Goal: Task Accomplishment & Management: Use online tool/utility

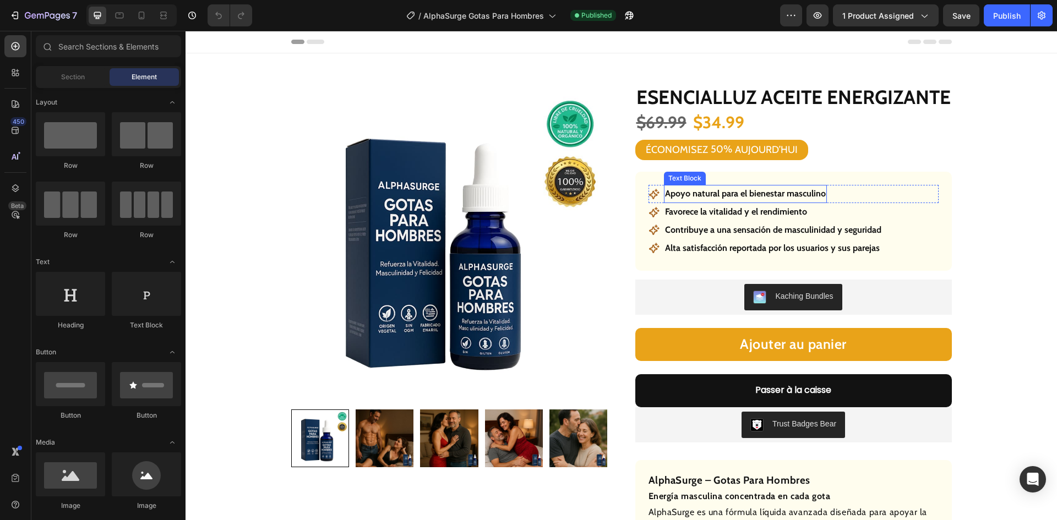
click at [757, 194] on p "Apoyo natural para el bienestar masculino" at bounding box center [745, 194] width 161 height 16
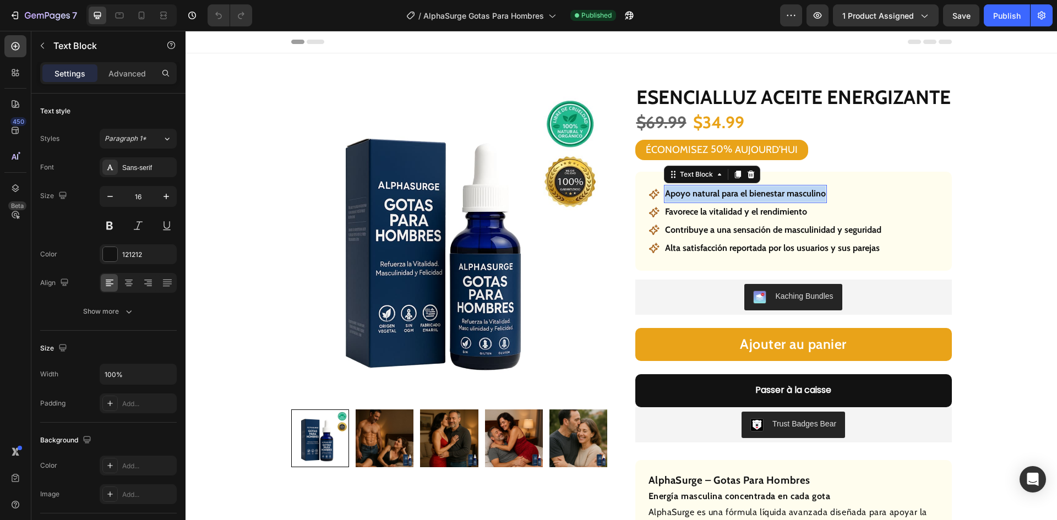
click at [757, 195] on p "Apoyo natural para el bienestar masculino" at bounding box center [745, 194] width 161 height 16
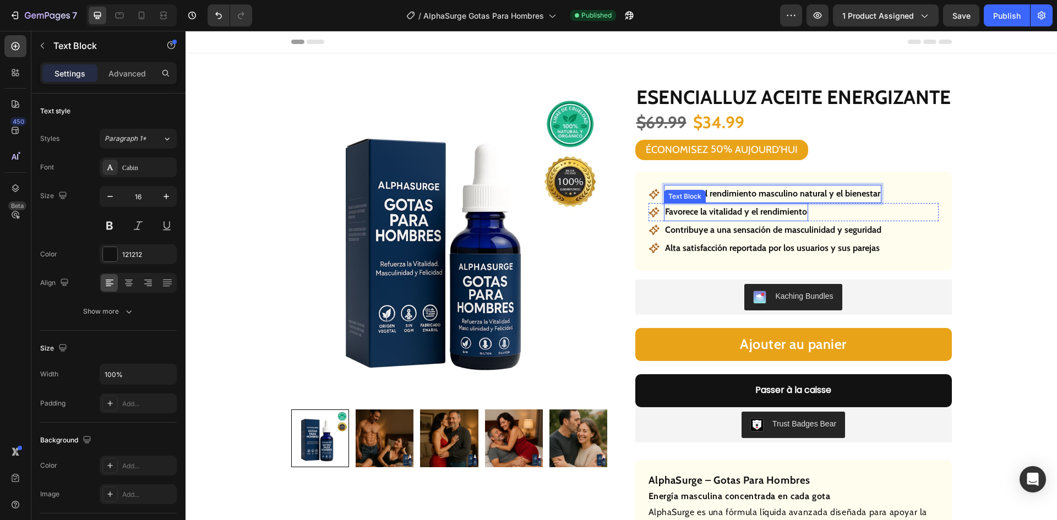
click at [761, 210] on p "Favorece la vitalidad y el rendimiento" at bounding box center [736, 212] width 142 height 16
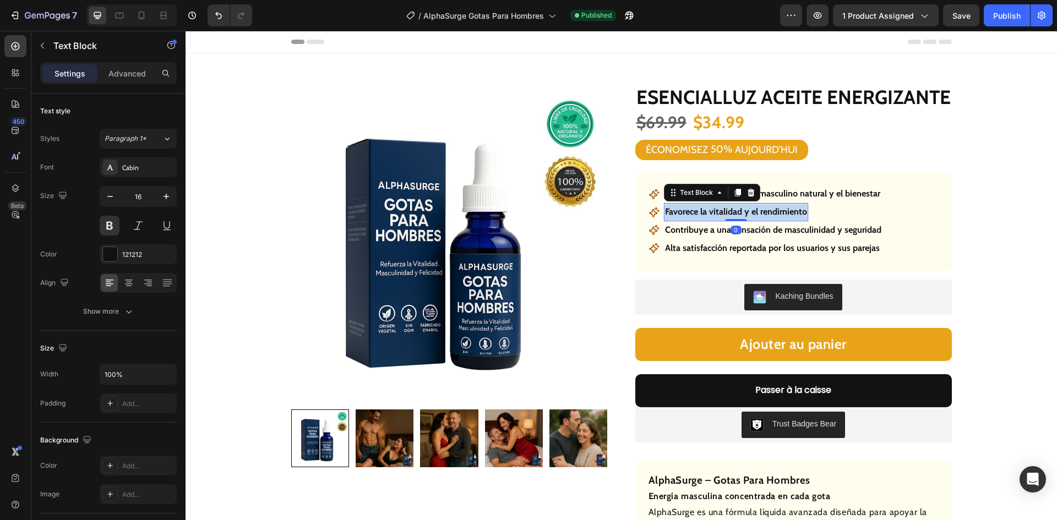
click at [761, 210] on p "Favorece la vitalidad y el rendimiento" at bounding box center [736, 212] width 142 height 16
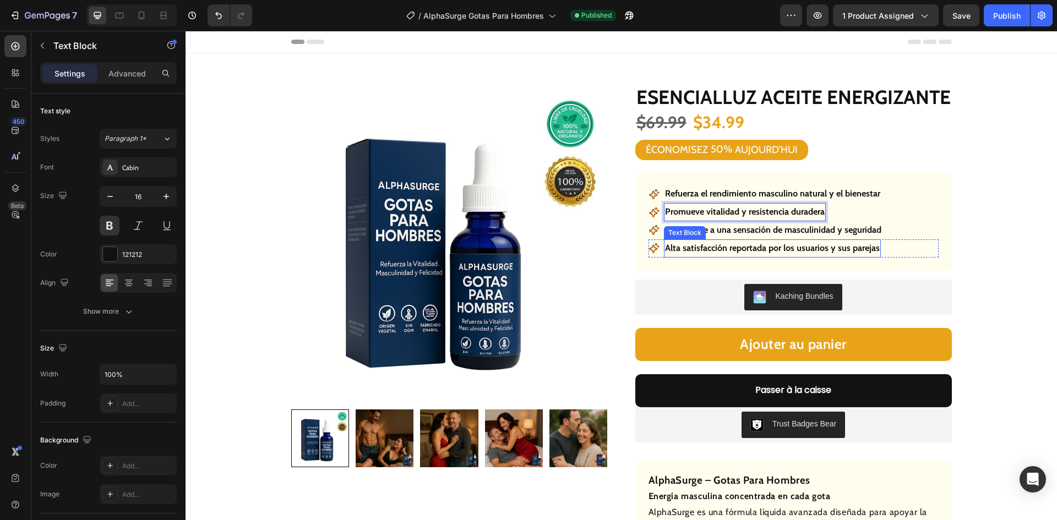
click at [770, 233] on p "Contribuye a una sensación de masculinidad y seguridad" at bounding box center [773, 230] width 216 height 16
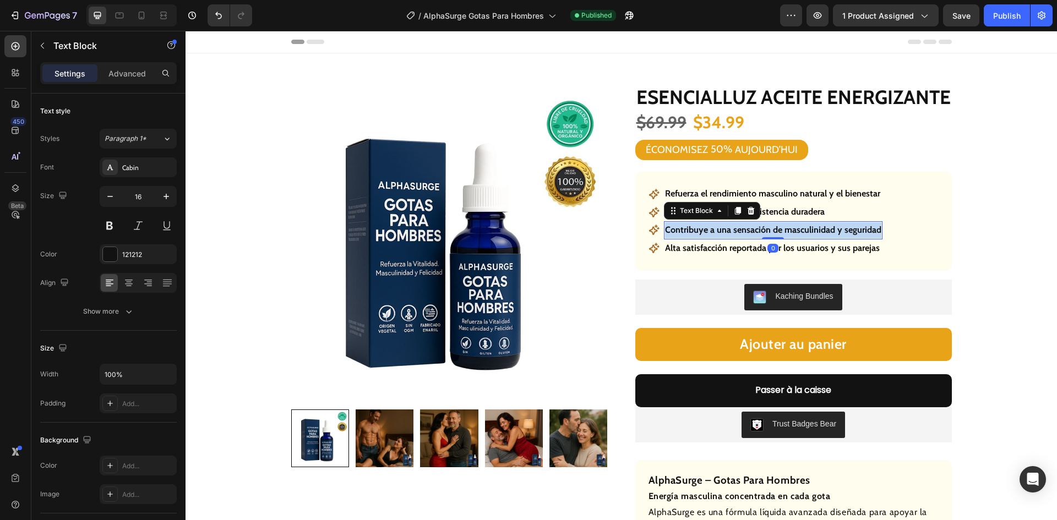
click at [770, 233] on p "Contribuye a una sensación de masculinidad y seguridad" at bounding box center [773, 230] width 216 height 16
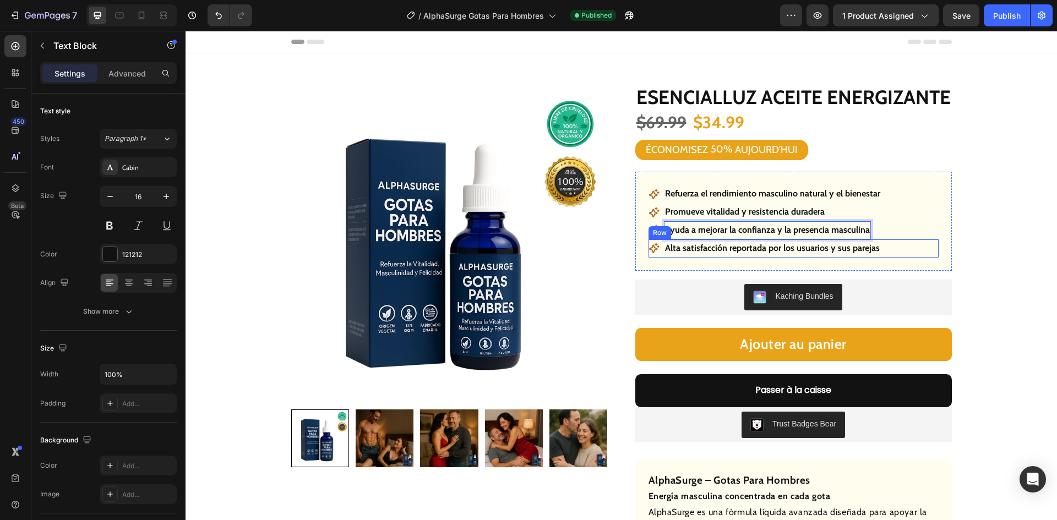
click at [914, 251] on div "Icon Alta satisfacción reportada por los usuarios y sus parejas Text Block Row" at bounding box center [793, 248] width 290 height 18
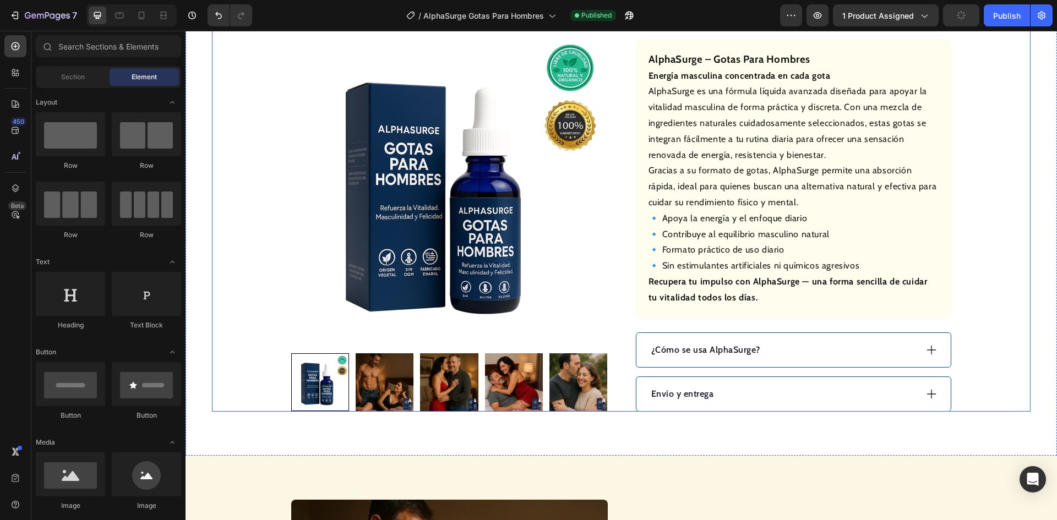
scroll to position [440, 0]
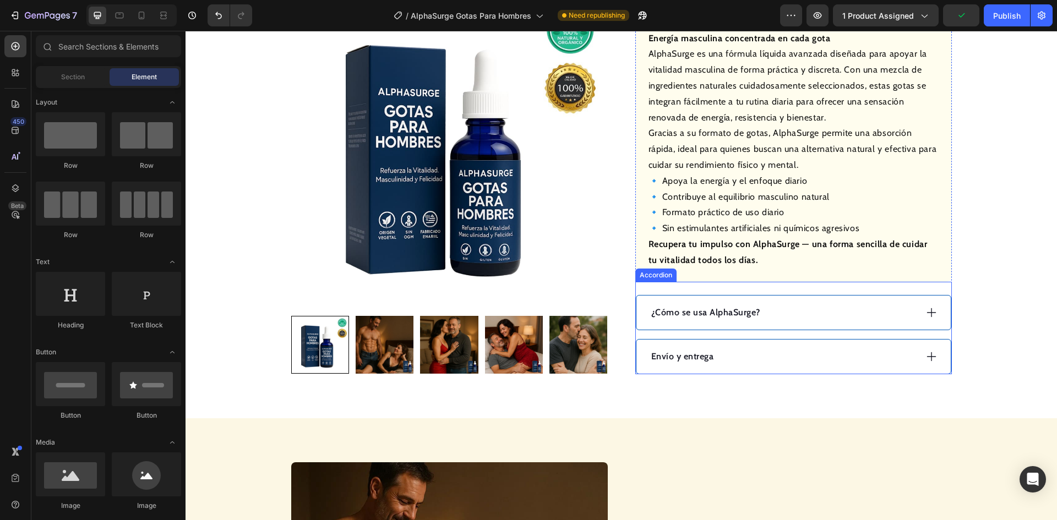
click at [687, 311] on p "¿Cómo se usa AlphaSurge?" at bounding box center [705, 312] width 109 height 13
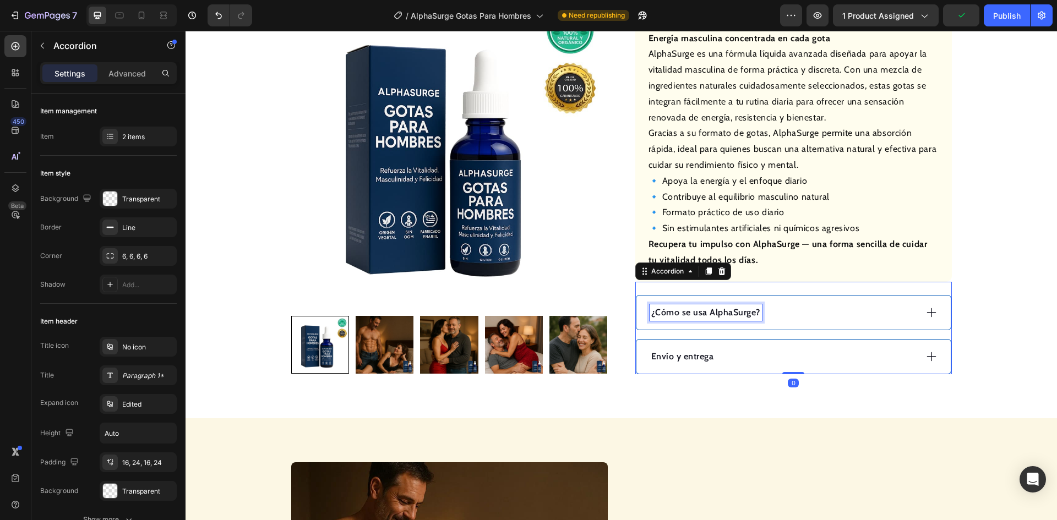
click at [687, 311] on p "¿Cómo se usa AlphaSurge?" at bounding box center [705, 312] width 109 height 13
click at [789, 314] on div "¿Cómo se [GEOGRAPHIC_DATA]?" at bounding box center [783, 312] width 267 height 17
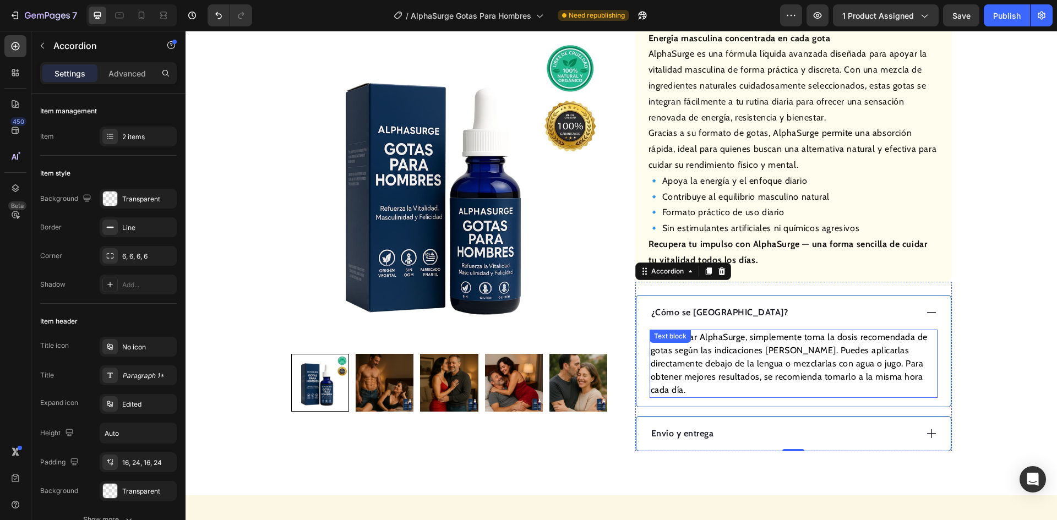
click at [728, 350] on p "Para utilizar AlphaSurge, simplemente toma la dosis recomendada de gotas según …" at bounding box center [794, 364] width 286 height 66
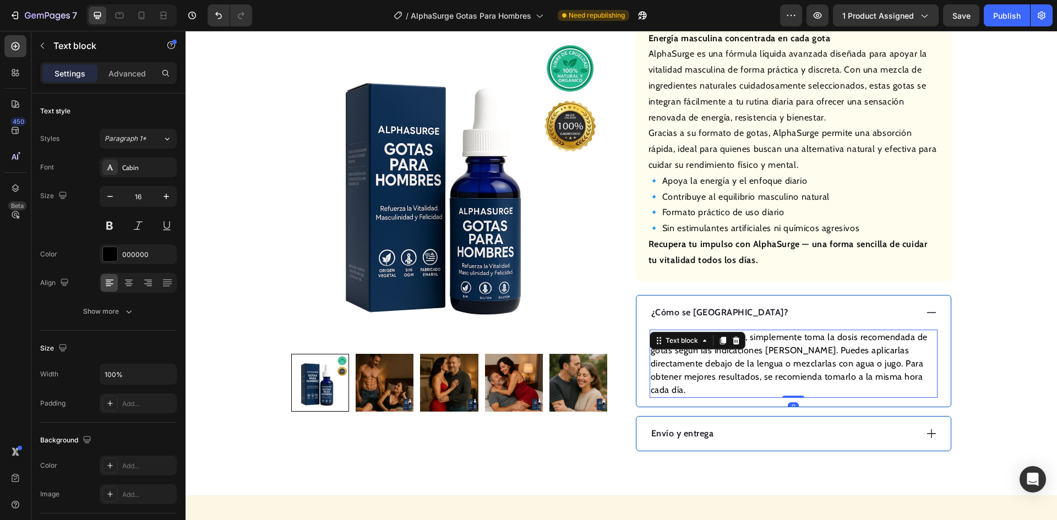
click at [728, 350] on p "Para utilizar AlphaSurge, simplemente toma la dosis recomendada de gotas según …" at bounding box center [794, 364] width 286 height 66
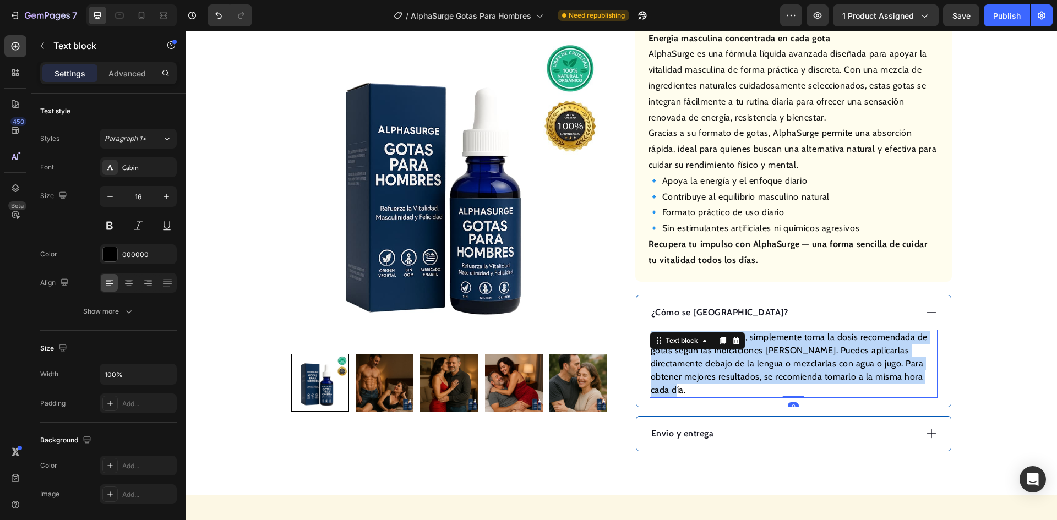
click at [728, 351] on p "Para utilizar AlphaSurge, simplemente toma la dosis recomendada de gotas según …" at bounding box center [794, 364] width 286 height 66
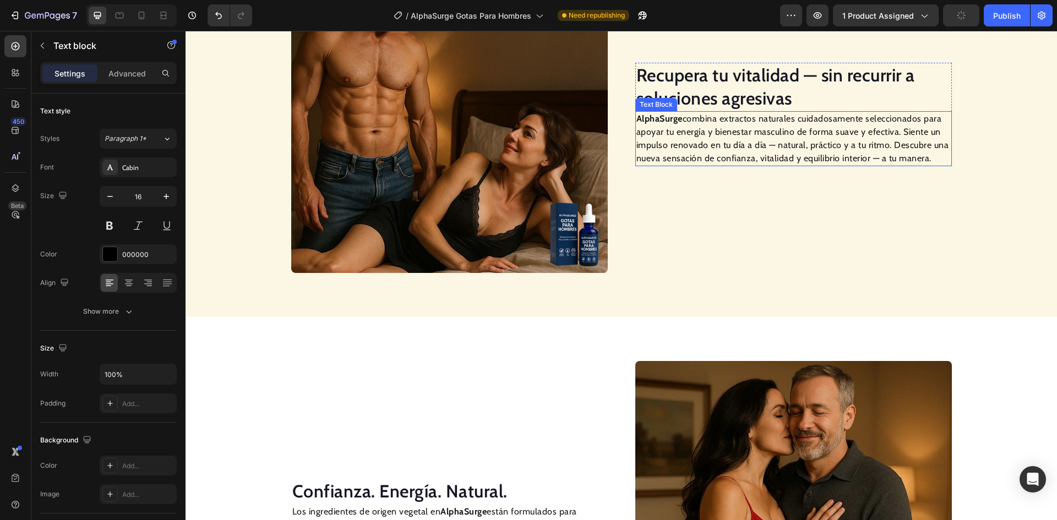
scroll to position [991, 0]
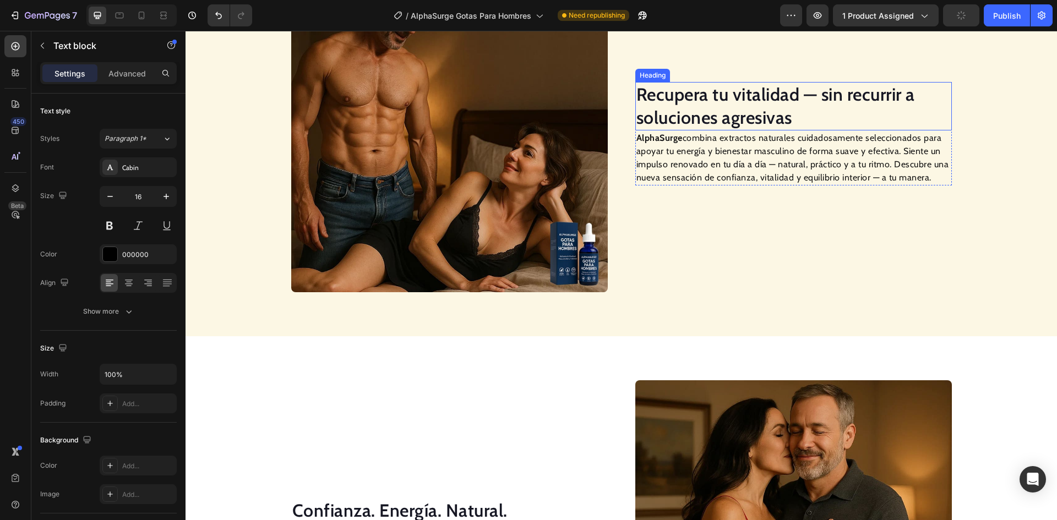
click at [699, 97] on h2 "Recupera tu vitalidad — sin recurrir a soluciones agresivas" at bounding box center [793, 106] width 317 height 48
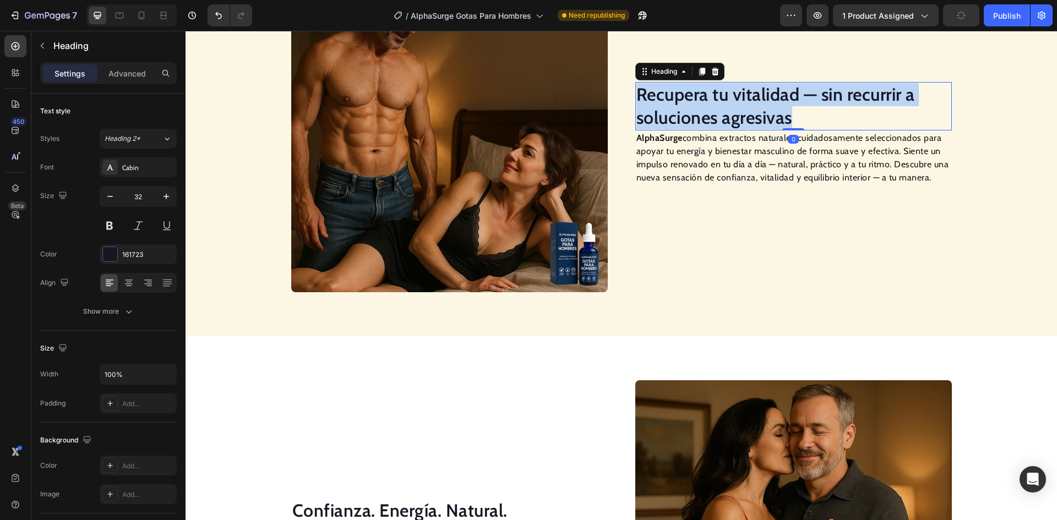
click at [699, 97] on p "Recupera tu vitalidad — sin recurrir a soluciones agresivas" at bounding box center [793, 106] width 314 height 46
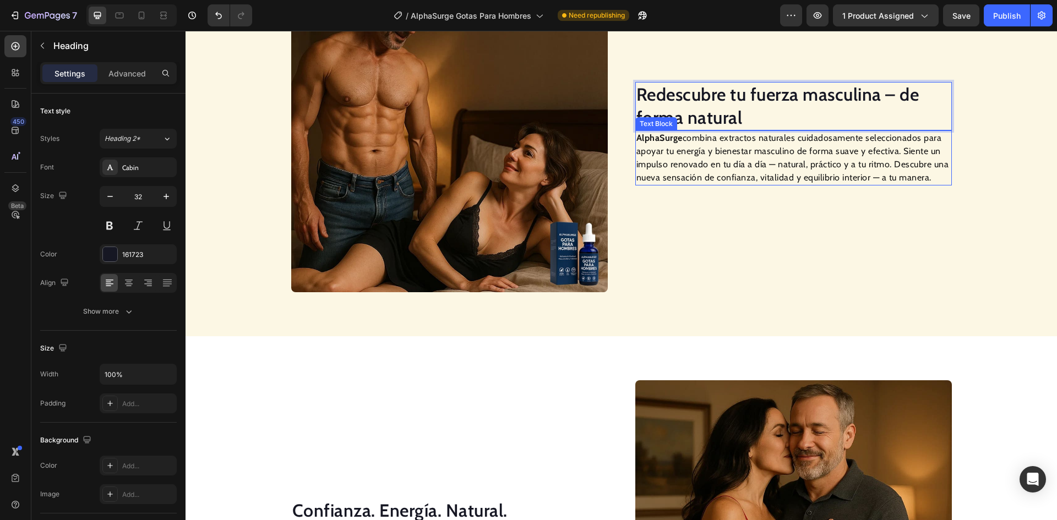
click at [743, 171] on p "AlphaSurge combina extractos naturales cuidadosamente seleccionados para apoyar…" at bounding box center [793, 158] width 314 height 53
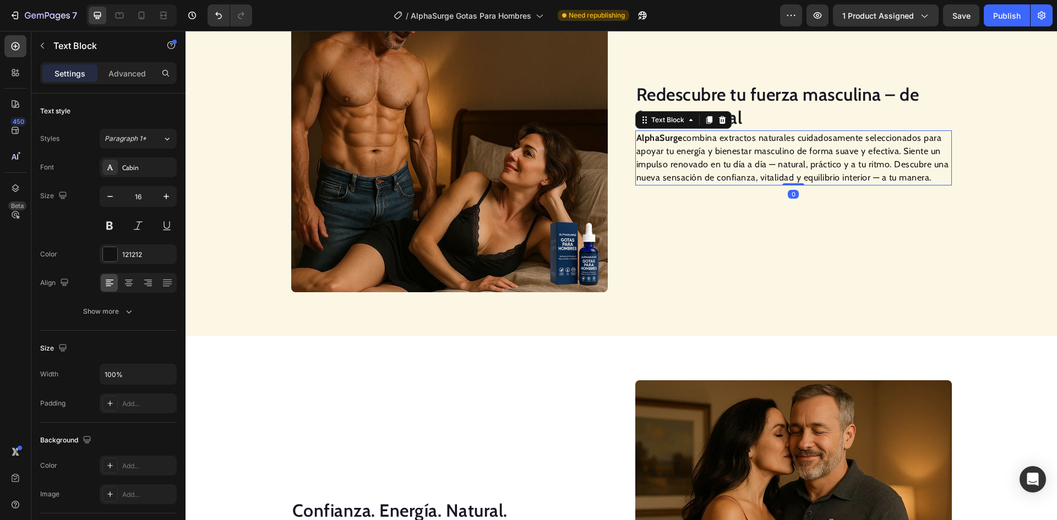
click at [743, 171] on p "AlphaSurge combina extractos naturales cuidadosamente seleccionados para apoyar…" at bounding box center [793, 158] width 314 height 53
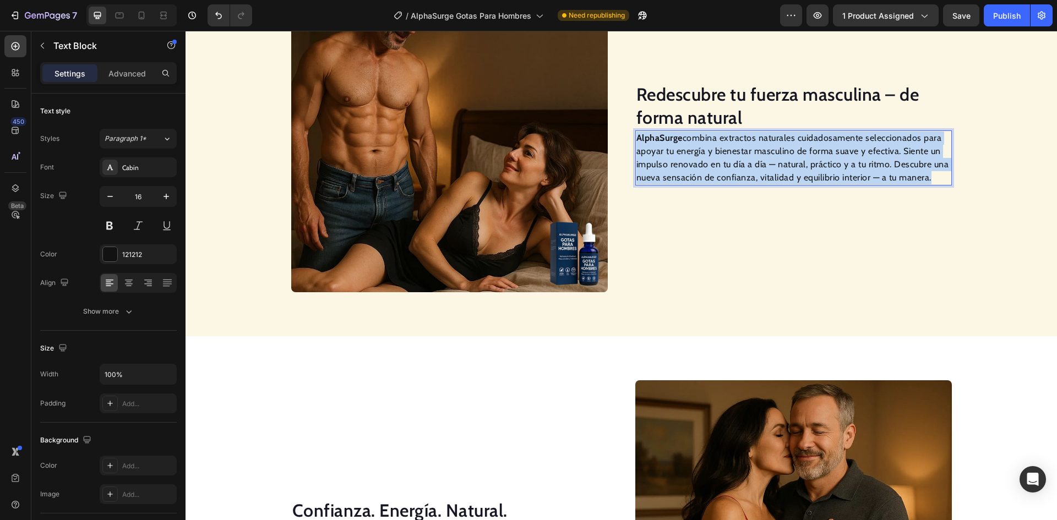
click at [743, 171] on p "AlphaSurge combina extractos naturales cuidadosamente seleccionados para apoyar…" at bounding box center [793, 158] width 314 height 53
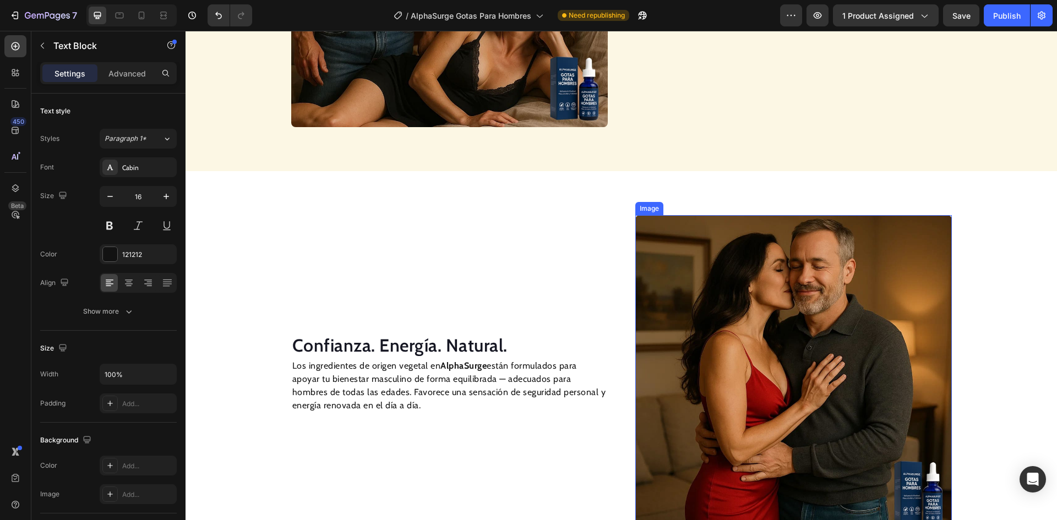
scroll to position [1211, 0]
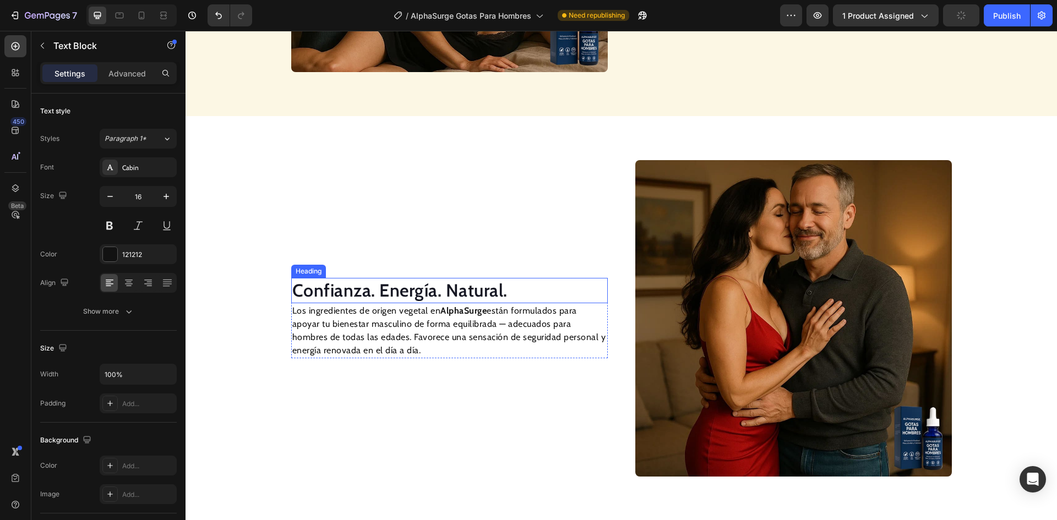
click at [352, 292] on h2 "Confianza. Energía. Natural." at bounding box center [449, 290] width 317 height 25
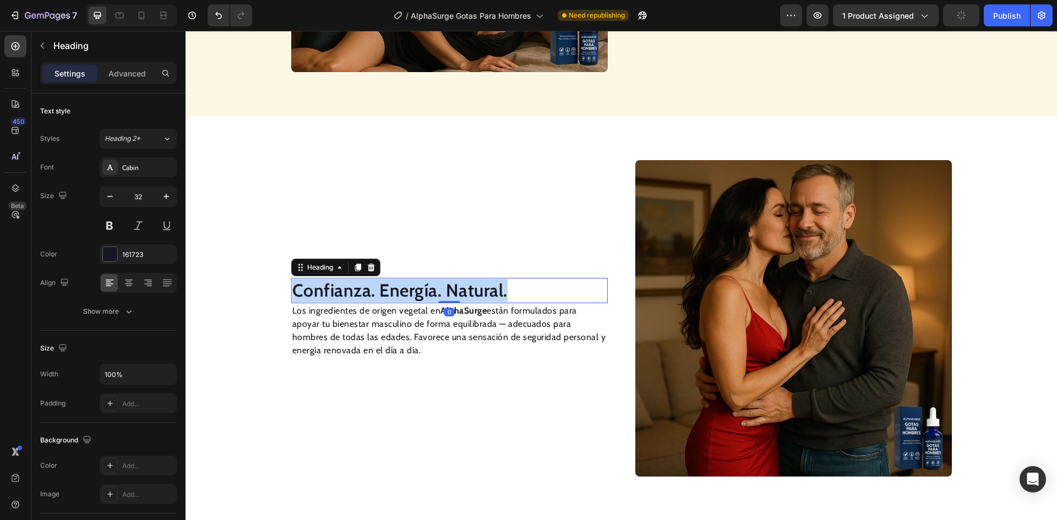
click at [352, 292] on p "Confianza. Energía. Natural." at bounding box center [449, 290] width 314 height 23
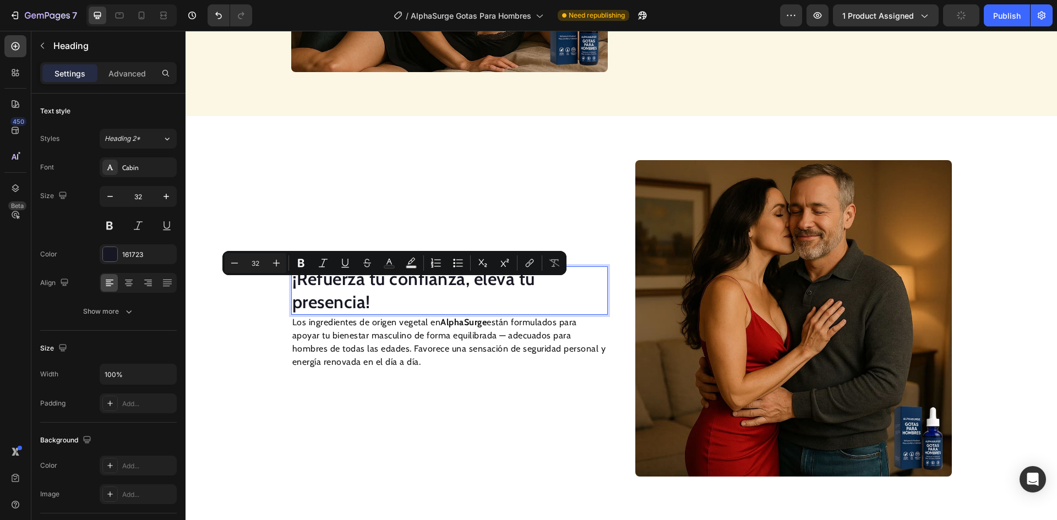
scroll to position [1200, 0]
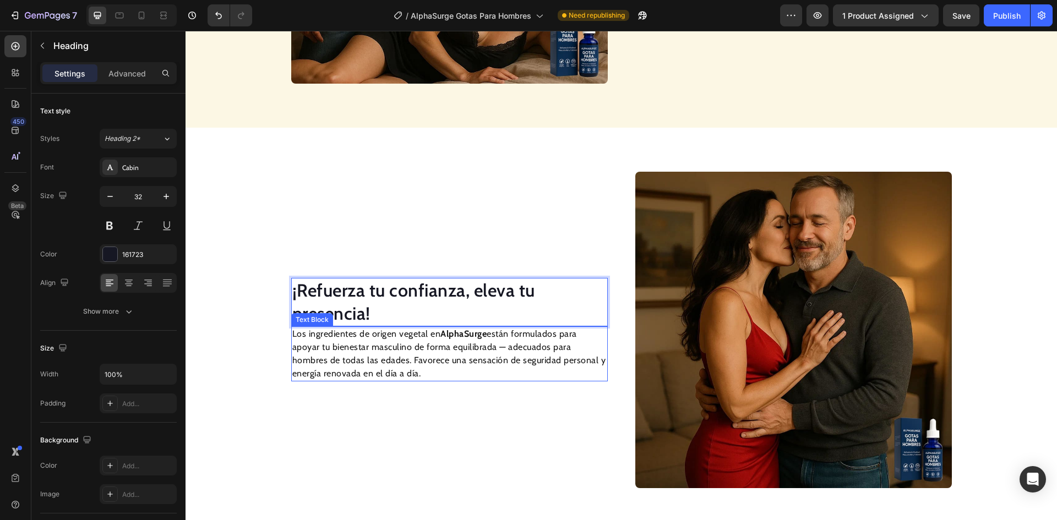
click at [412, 345] on p "Los ingredientes de origen vegetal en AlphaSurge están formulados para apoyar t…" at bounding box center [449, 354] width 314 height 53
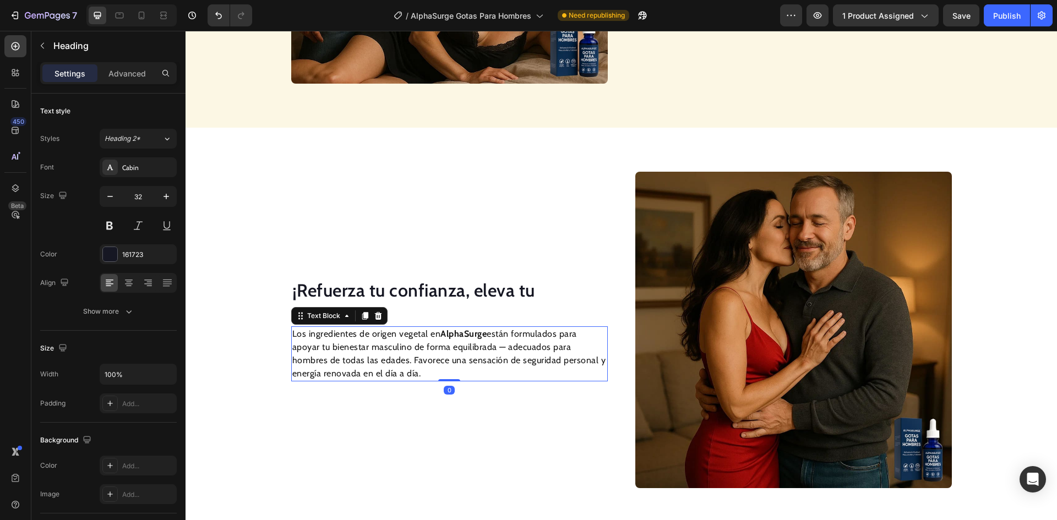
click at [412, 345] on p "Los ingredientes de origen vegetal en AlphaSurge están formulados para apoyar t…" at bounding box center [449, 354] width 314 height 53
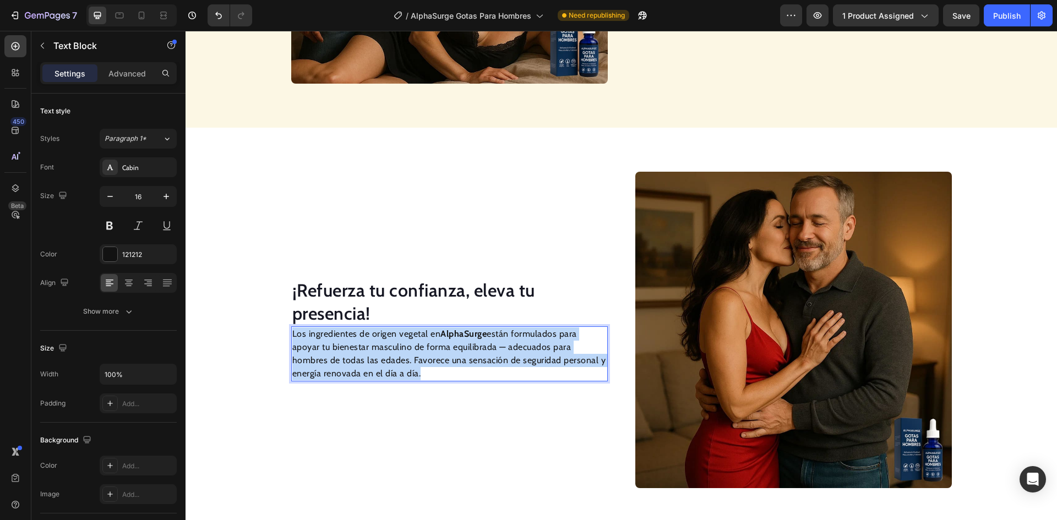
click at [412, 345] on p "Los ingredientes de origen vegetal en AlphaSurge están formulados para apoyar t…" at bounding box center [449, 354] width 314 height 53
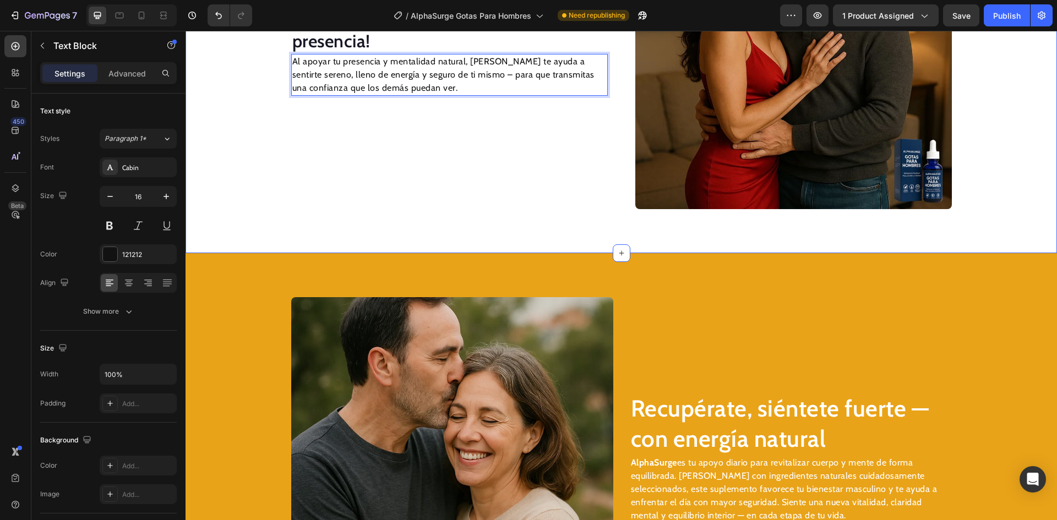
scroll to position [1481, 0]
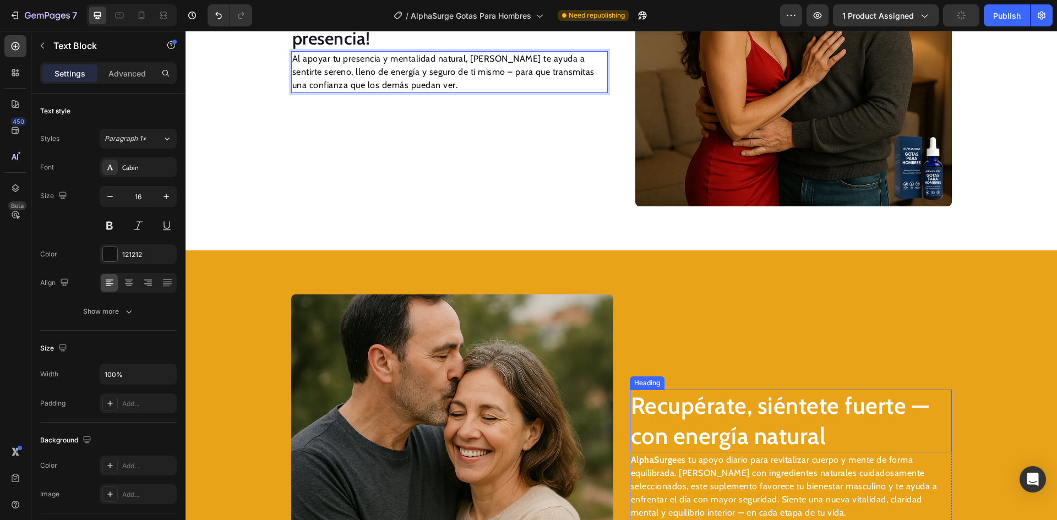
click at [754, 408] on h2 "Recupérate, siéntete fuerte — con energía natural" at bounding box center [791, 421] width 322 height 62
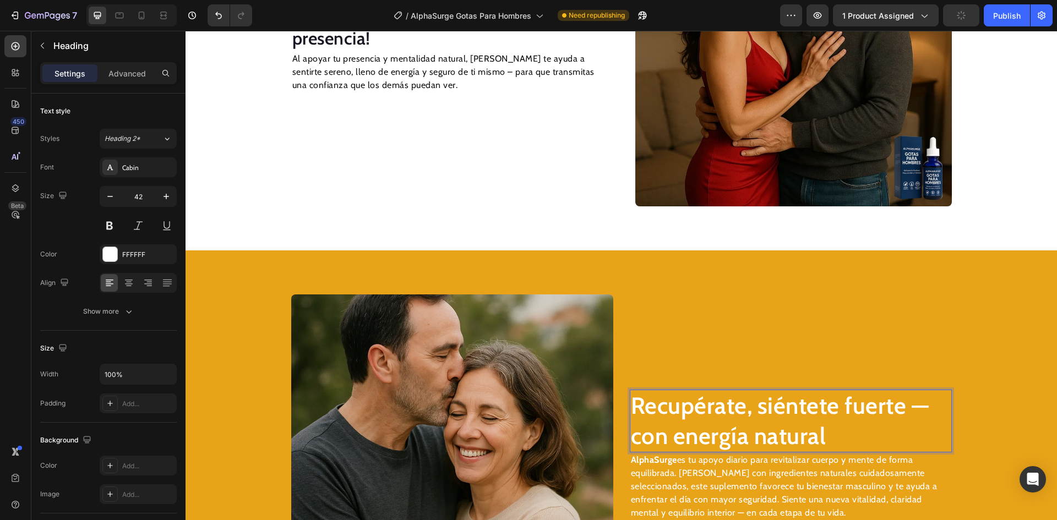
click at [754, 408] on h2 "Recupérate, siéntete fuerte — con energía natural" at bounding box center [791, 421] width 322 height 62
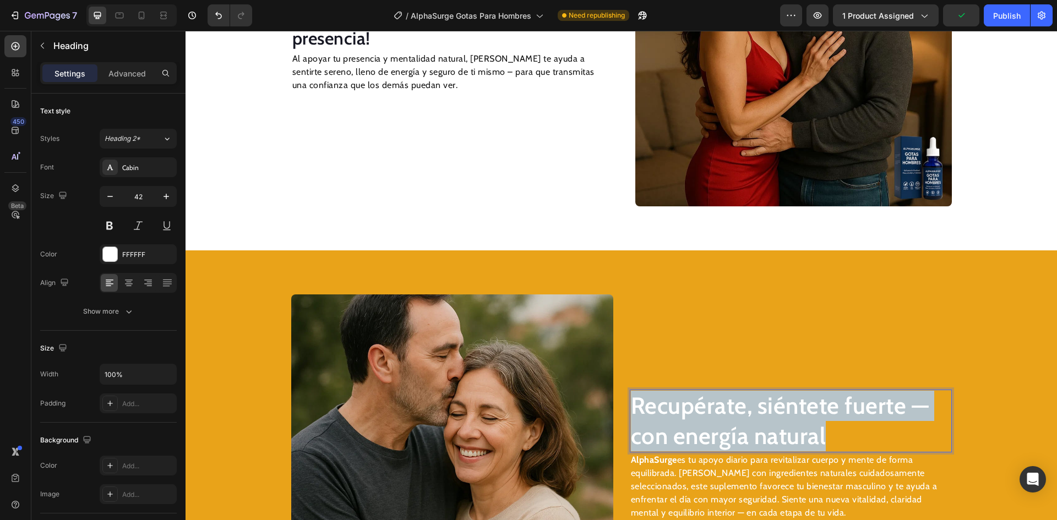
click at [754, 408] on p "Recupérate, siéntete fuerte — con energía natural" at bounding box center [791, 421] width 320 height 60
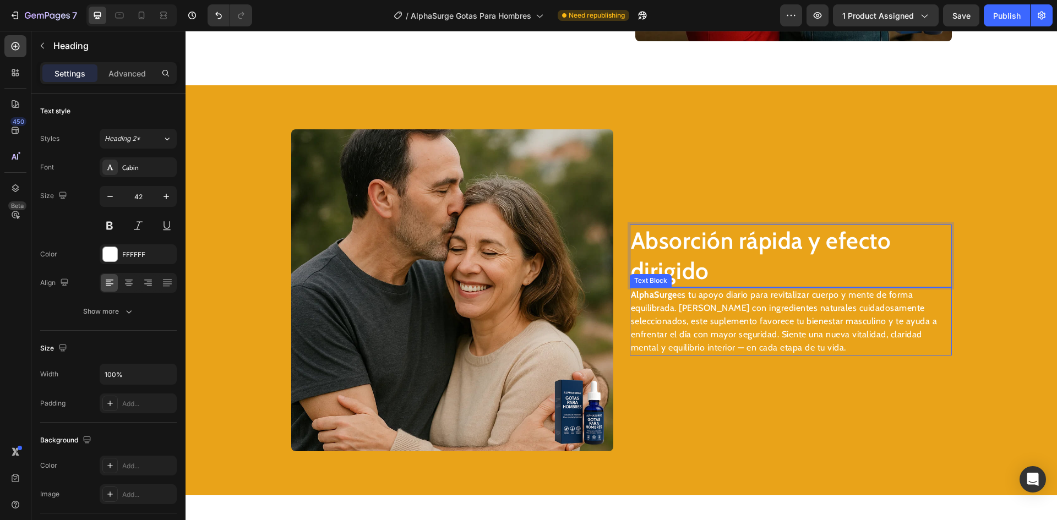
click at [737, 329] on p "AlphaSurge es tu apoyo diario para revitalizar cuerpo y mente de forma equilibr…" at bounding box center [791, 321] width 320 height 66
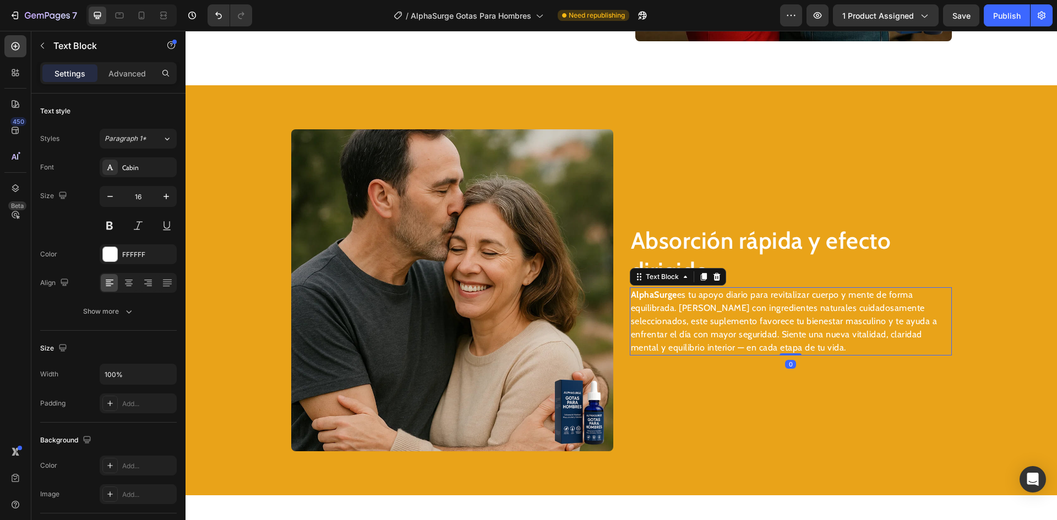
click at [737, 329] on p "AlphaSurge es tu apoyo diario para revitalizar cuerpo y mente de forma equilibr…" at bounding box center [791, 321] width 320 height 66
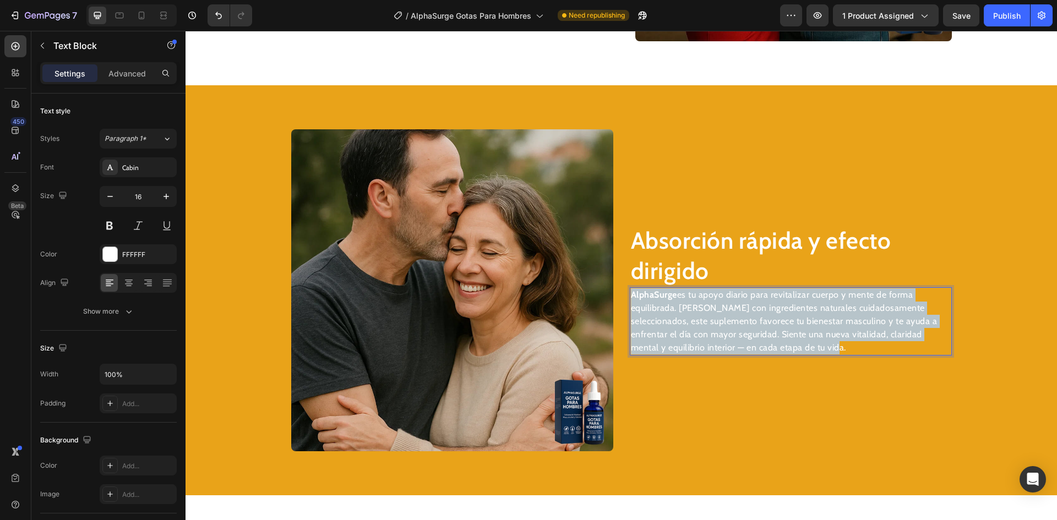
click at [737, 329] on p "AlphaSurge es tu apoyo diario para revitalizar cuerpo y mente de forma equilibr…" at bounding box center [791, 321] width 320 height 66
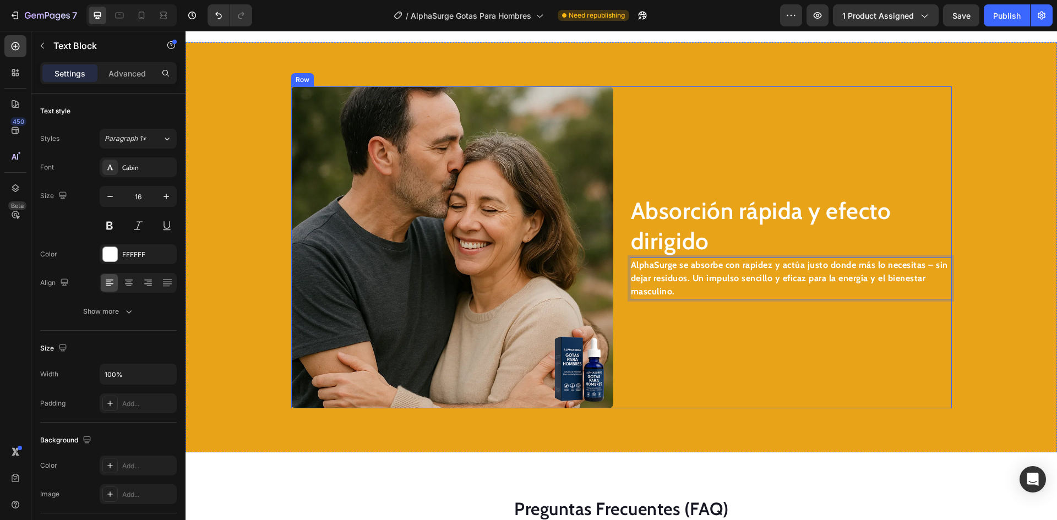
scroll to position [1715, 0]
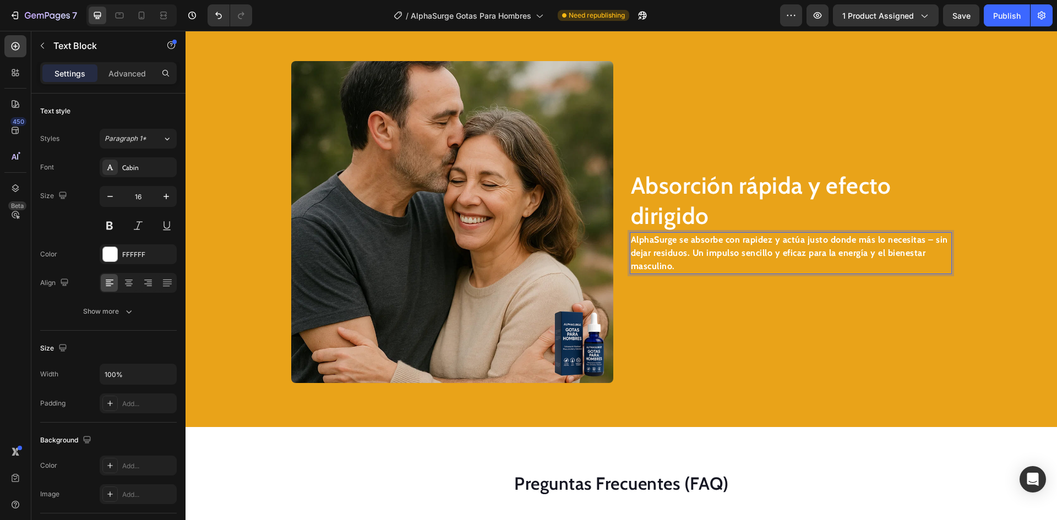
click at [693, 239] on strong "AlphaSurge se absorbe con rapidez y actúa justo donde más lo necesitas – sin de…" at bounding box center [789, 253] width 317 height 37
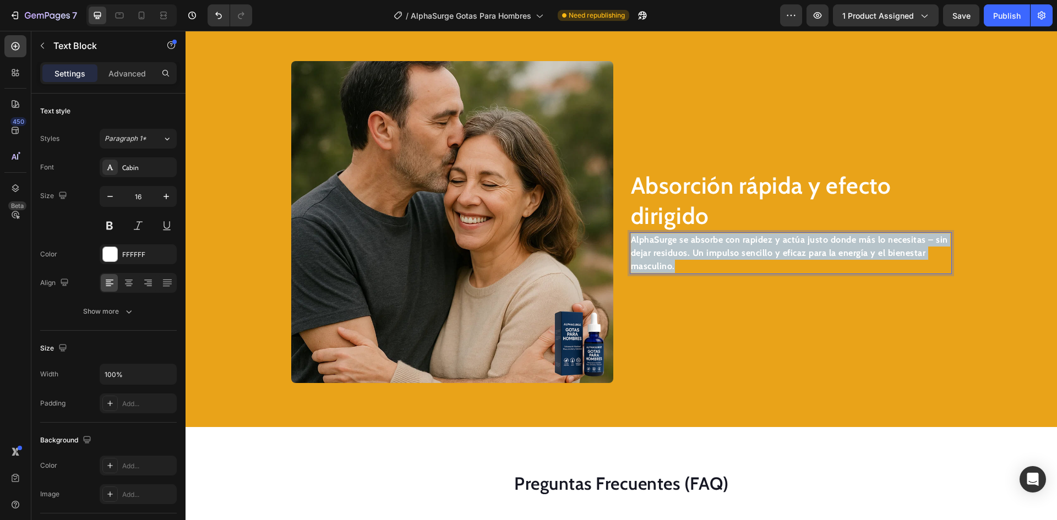
click at [693, 239] on strong "AlphaSurge se absorbe con rapidez y actúa justo donde más lo necesitas – sin de…" at bounding box center [789, 253] width 317 height 37
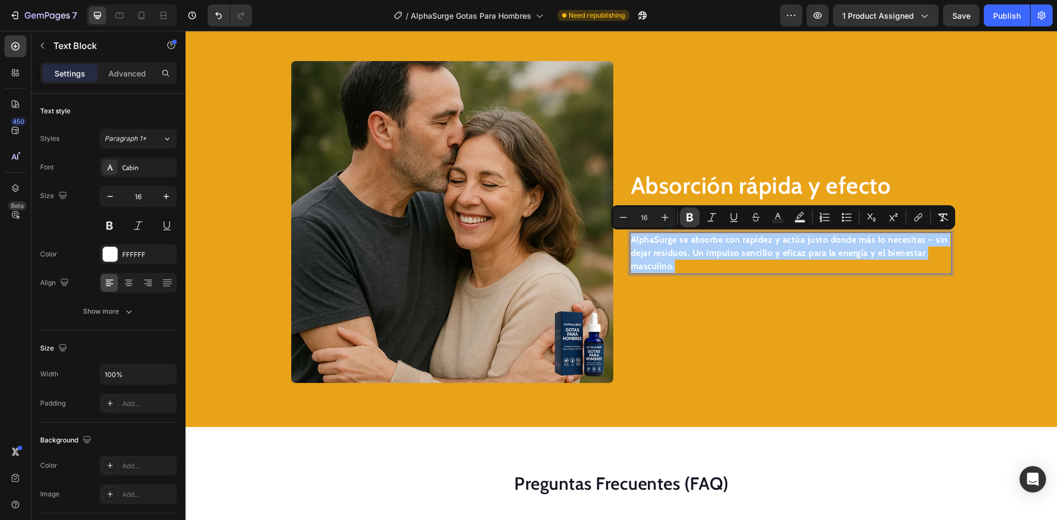
click at [686, 219] on icon "Editor contextual toolbar" at bounding box center [689, 217] width 11 height 11
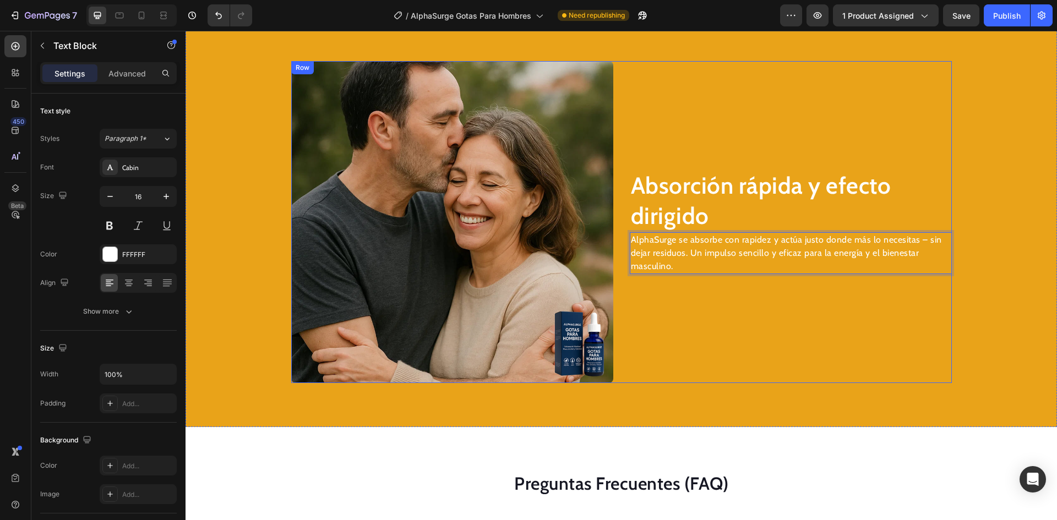
scroll to position [1880, 0]
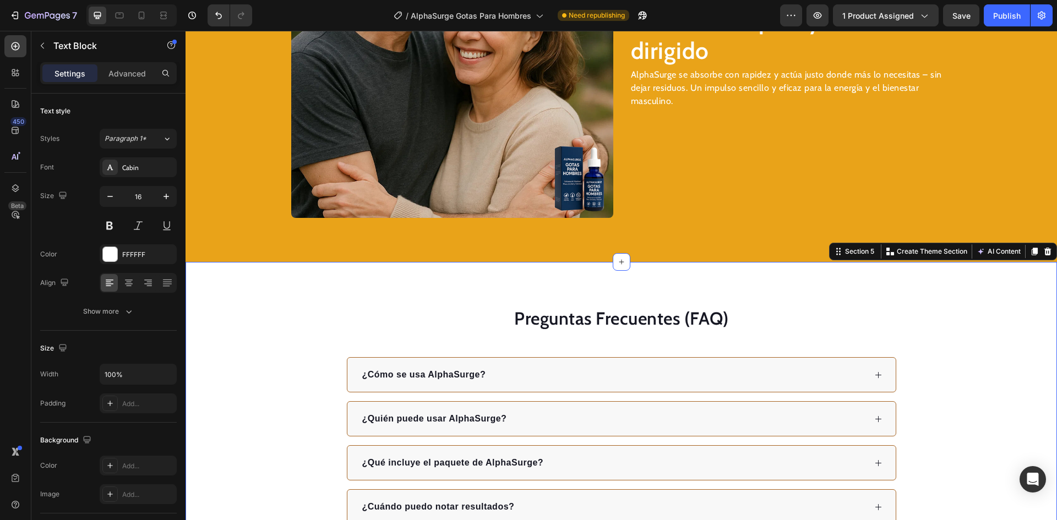
click at [830, 297] on div "Preguntas Frecuentes (FAQ) Heading ¿Cómo se usa AlphaSurge? ¿Quién puede usar A…" at bounding box center [621, 437] width 871 height 351
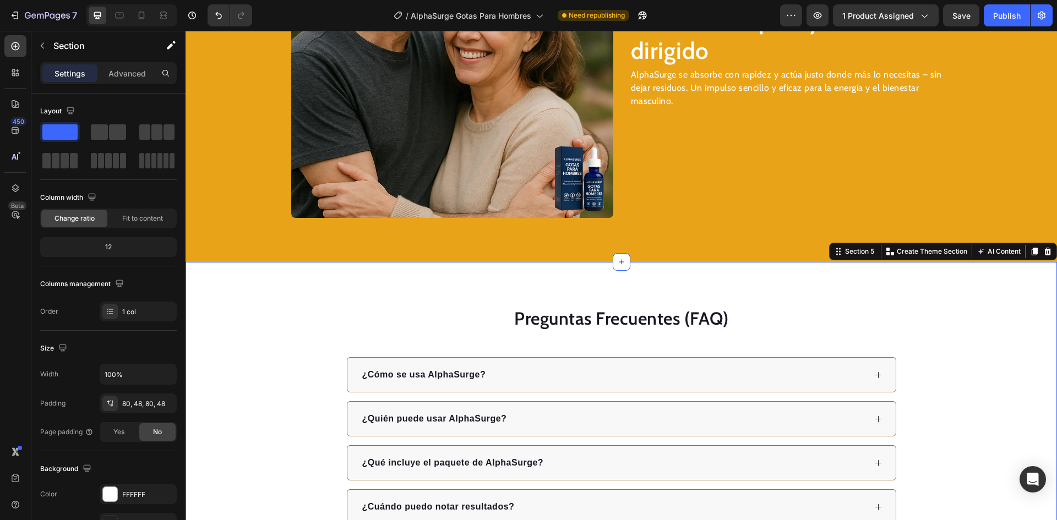
scroll to position [1780, 0]
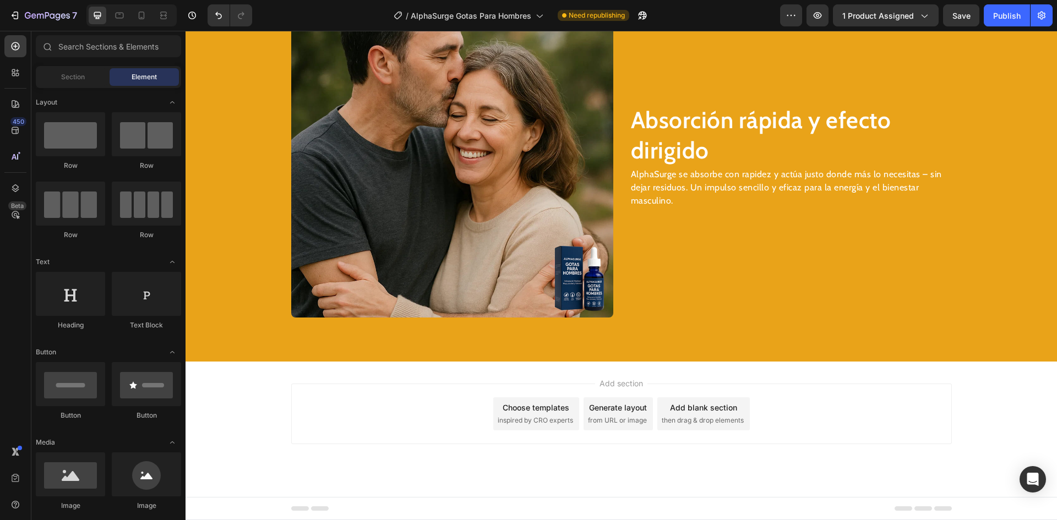
click at [620, 364] on div "Add section Choose templates inspired by CRO experts Generate layout from URL o…" at bounding box center [621, 429] width 871 height 135
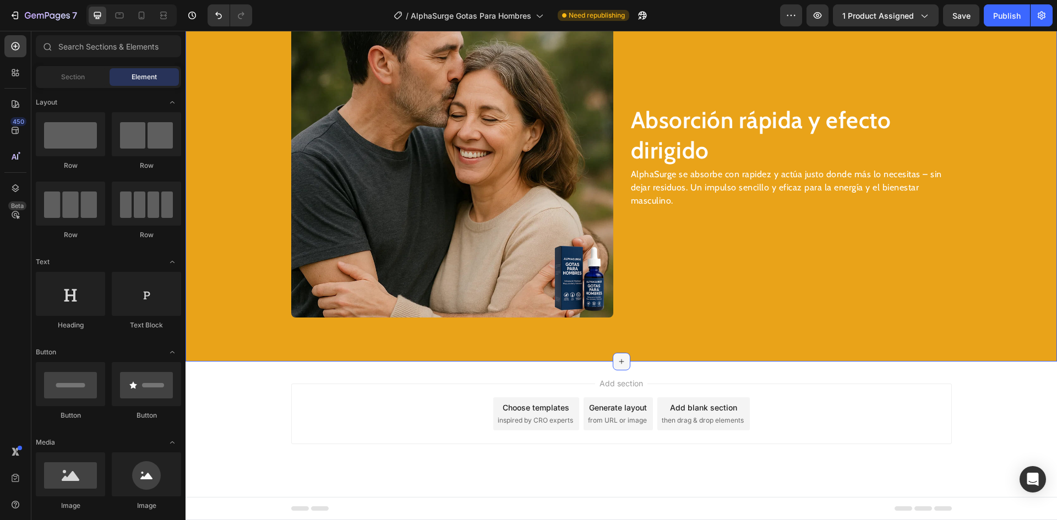
click at [613, 361] on div at bounding box center [622, 362] width 18 height 18
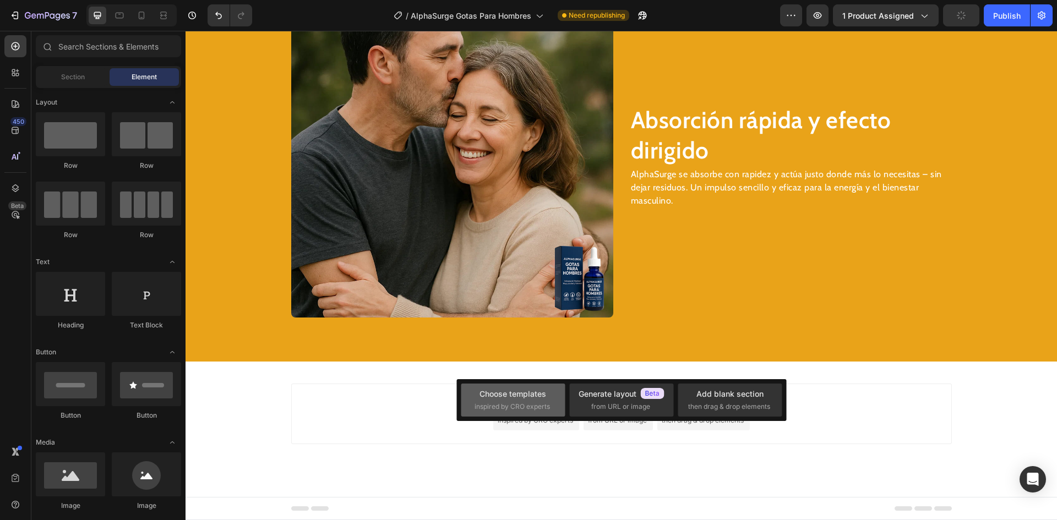
click at [569, 400] on div "Choose templates inspired by CRO experts" at bounding box center [621, 400] width 104 height 33
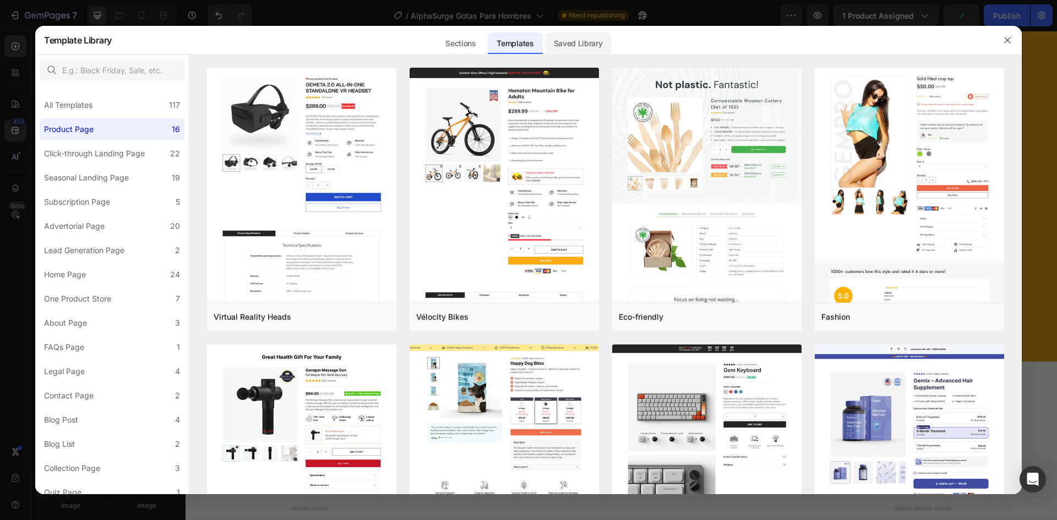
click at [597, 46] on div "Saved Library" at bounding box center [578, 43] width 67 height 22
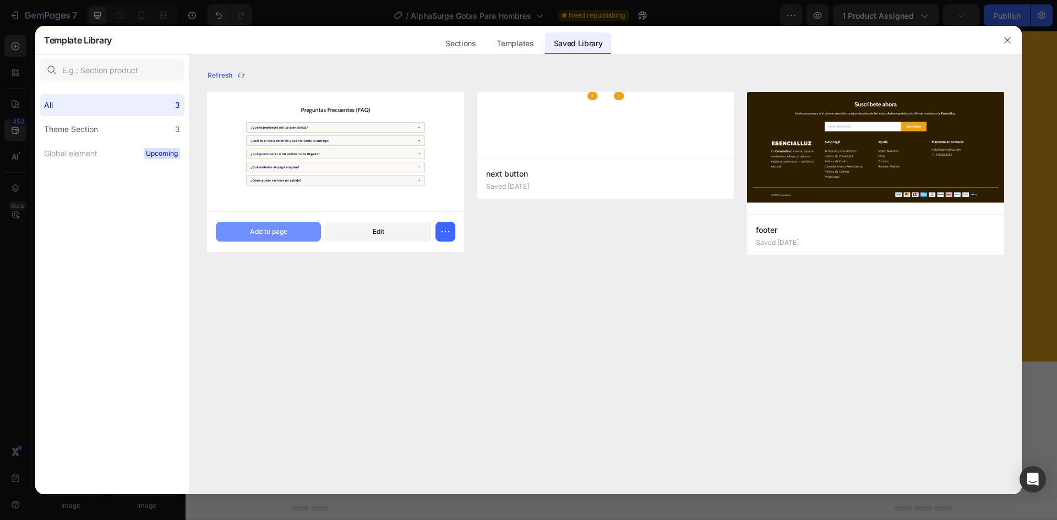
click at [277, 225] on button "Add to page" at bounding box center [268, 232] width 105 height 20
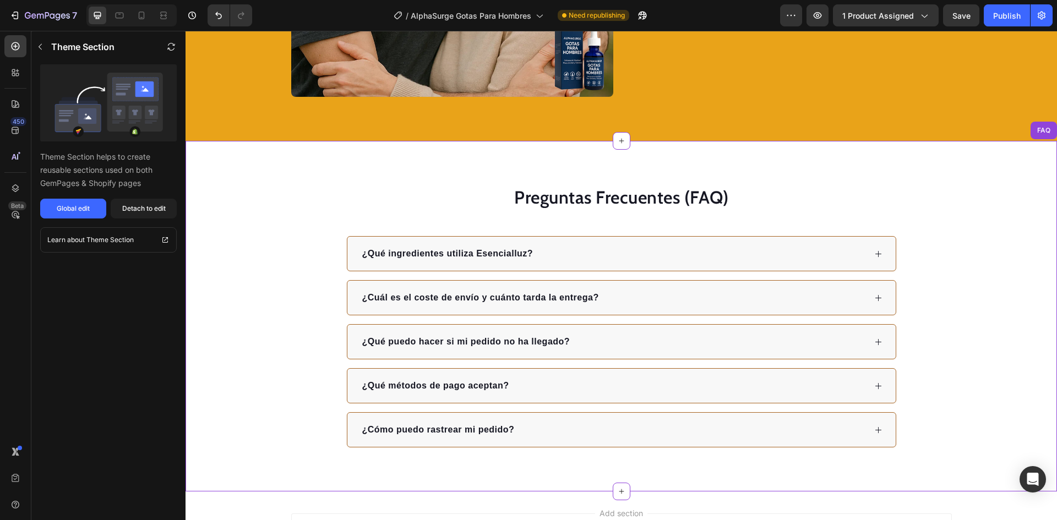
scroll to position [1781, 0]
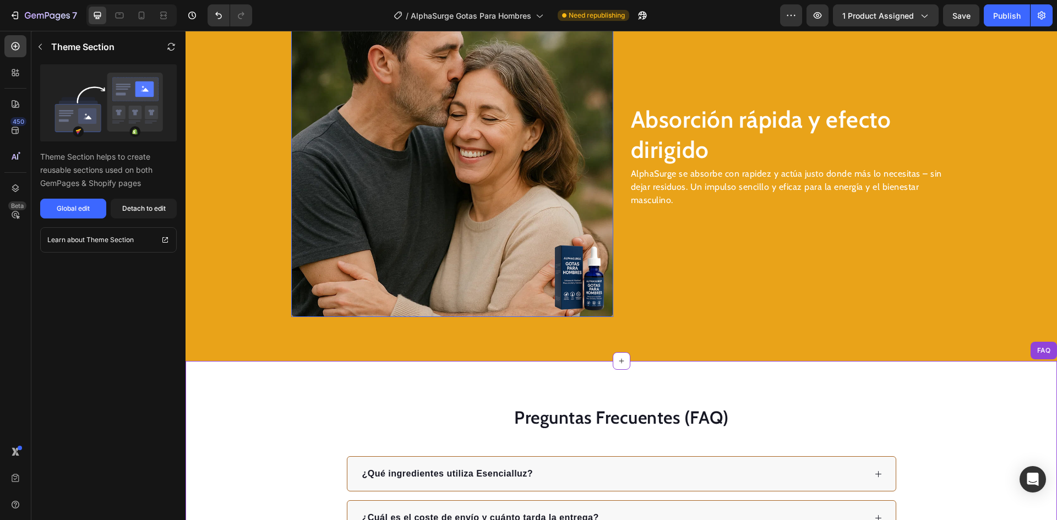
click at [493, 215] on img at bounding box center [452, 156] width 322 height 322
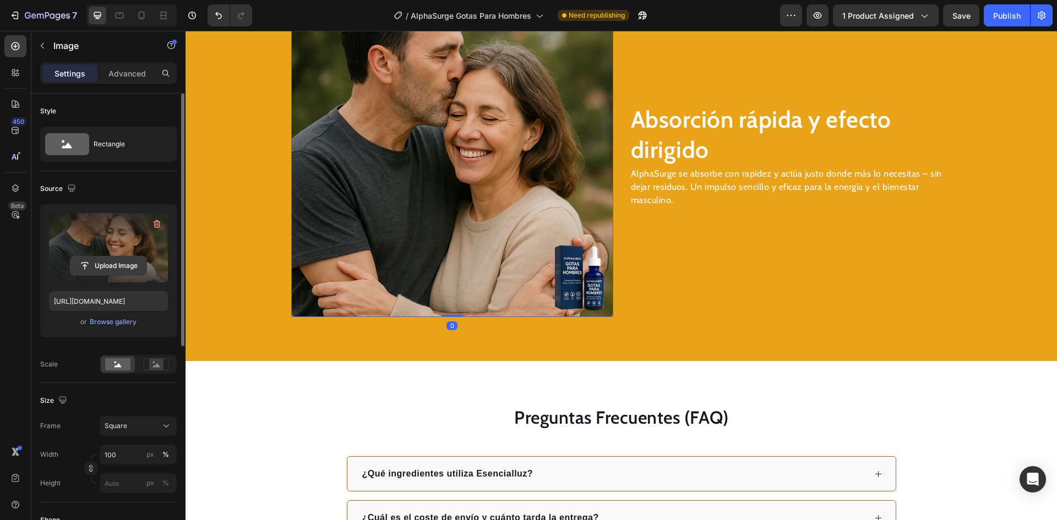
click at [85, 259] on input "file" at bounding box center [108, 266] width 76 height 19
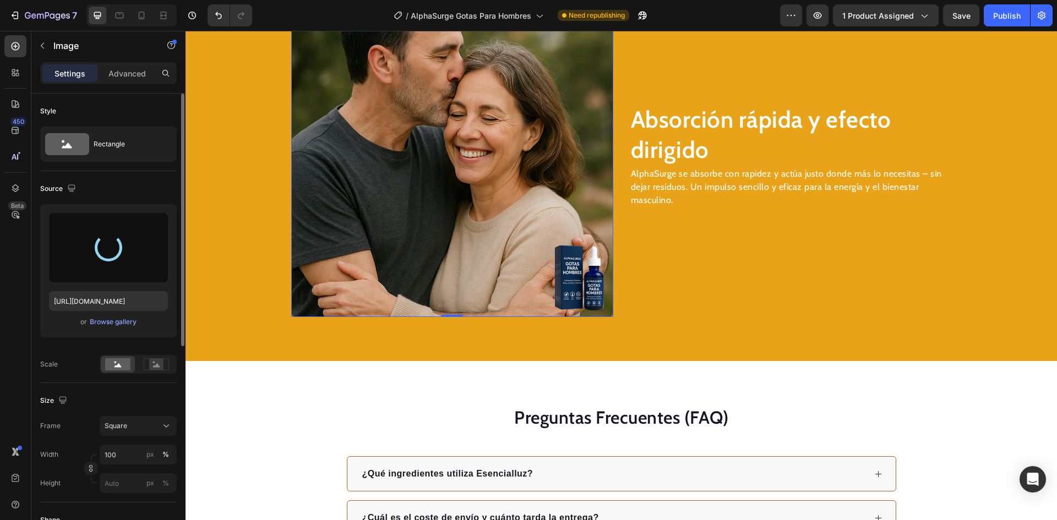
type input "[URL][DOMAIN_NAME]"
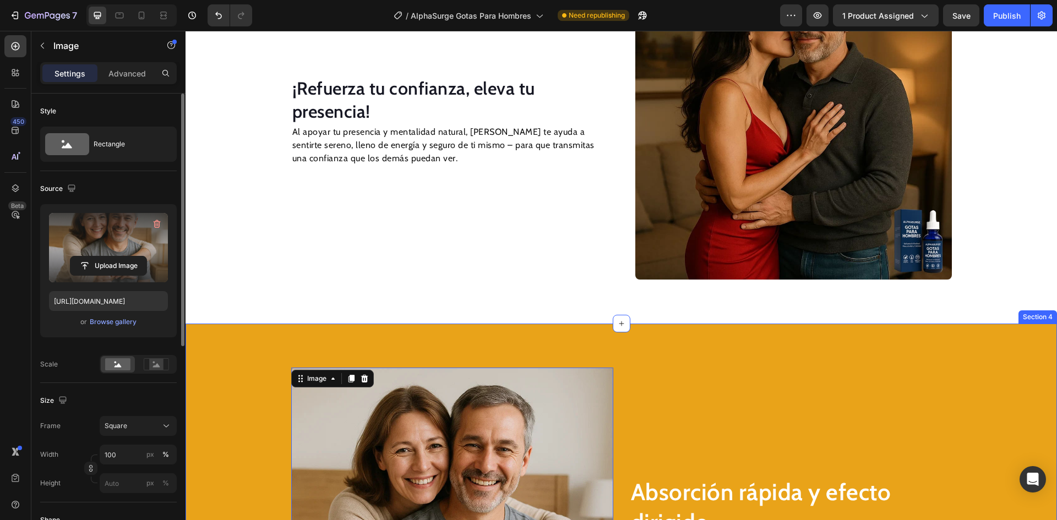
scroll to position [1395, 0]
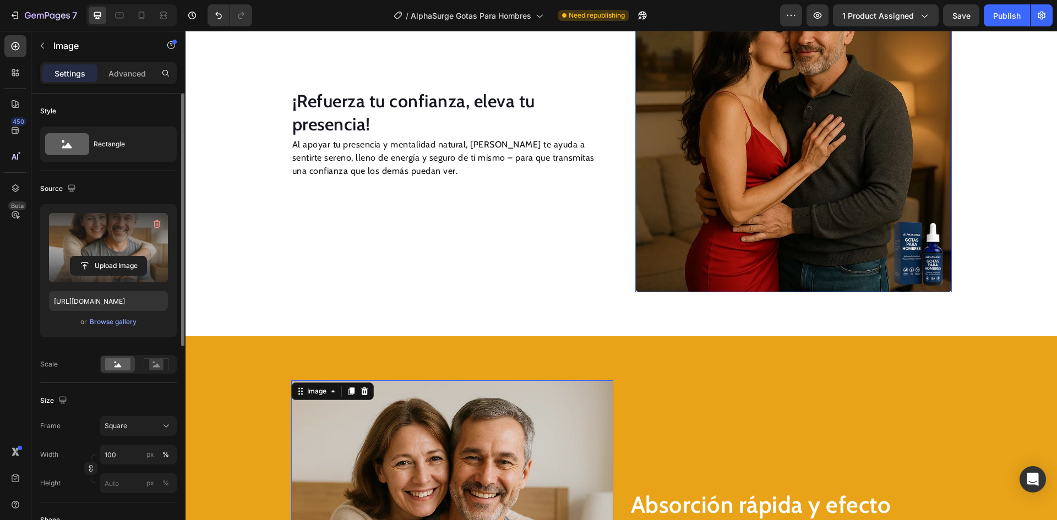
click at [726, 198] on img at bounding box center [793, 134] width 317 height 317
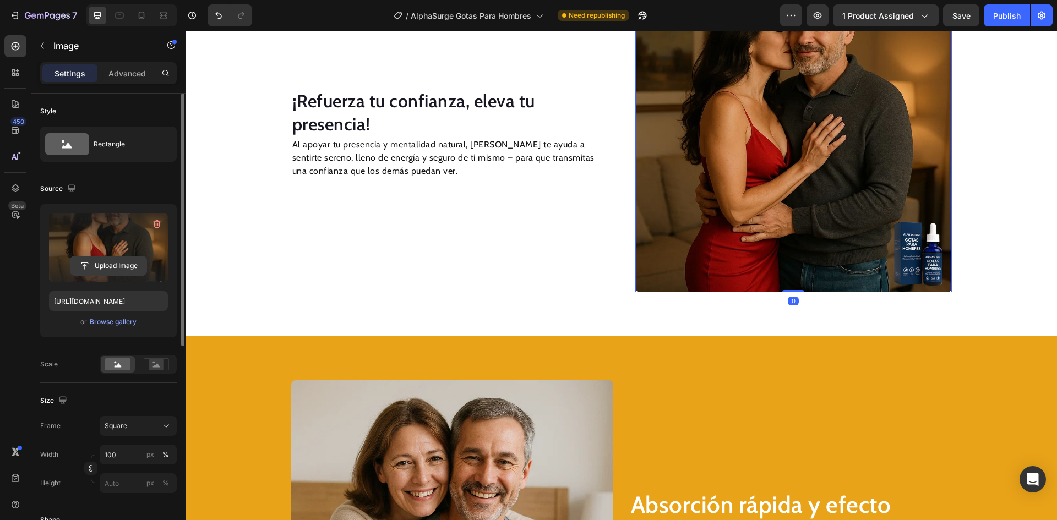
click at [116, 269] on input "file" at bounding box center [108, 266] width 76 height 19
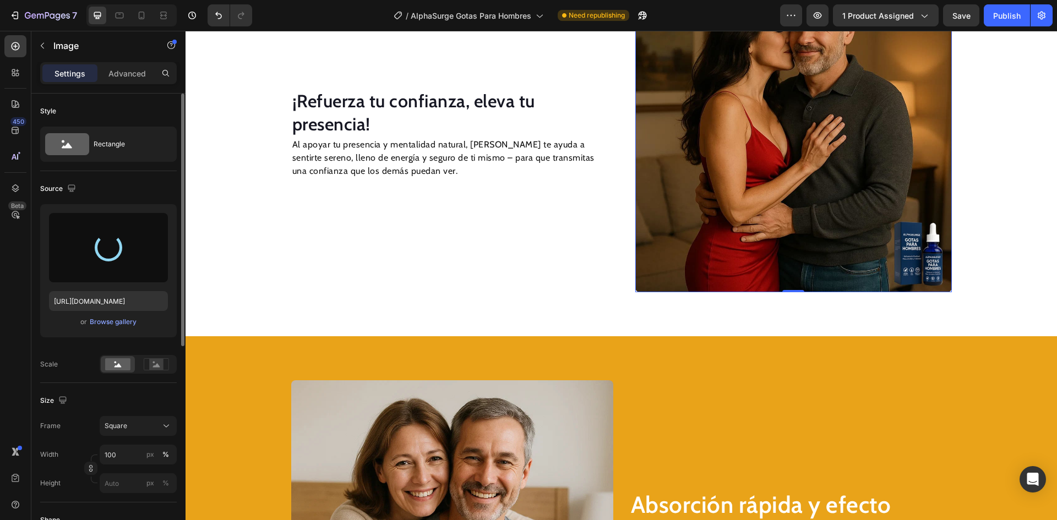
type input "[URL][DOMAIN_NAME]"
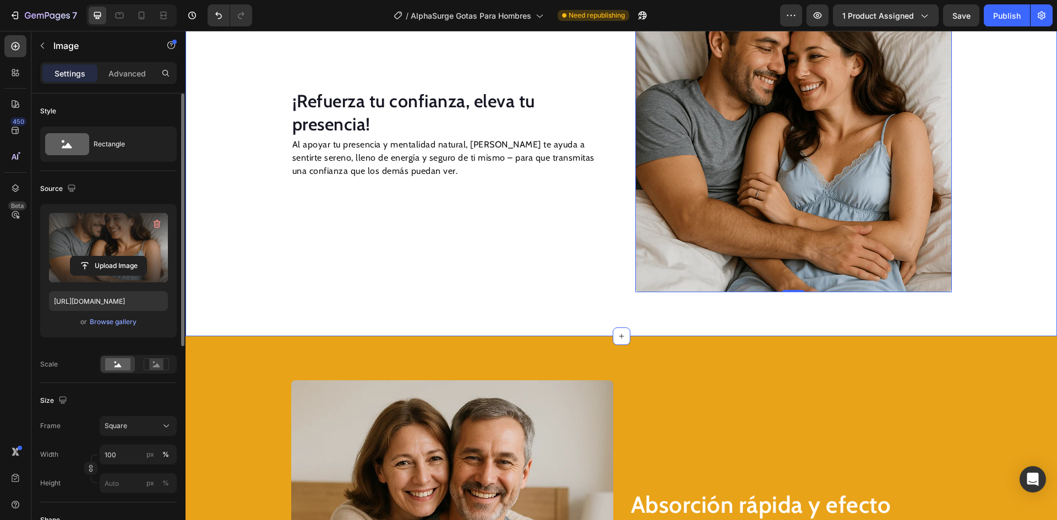
click at [265, 263] on div "¡Refuerza tu confianza, eleva tu presencia! Heading Al apoyar tu presencia y me…" at bounding box center [621, 134] width 819 height 317
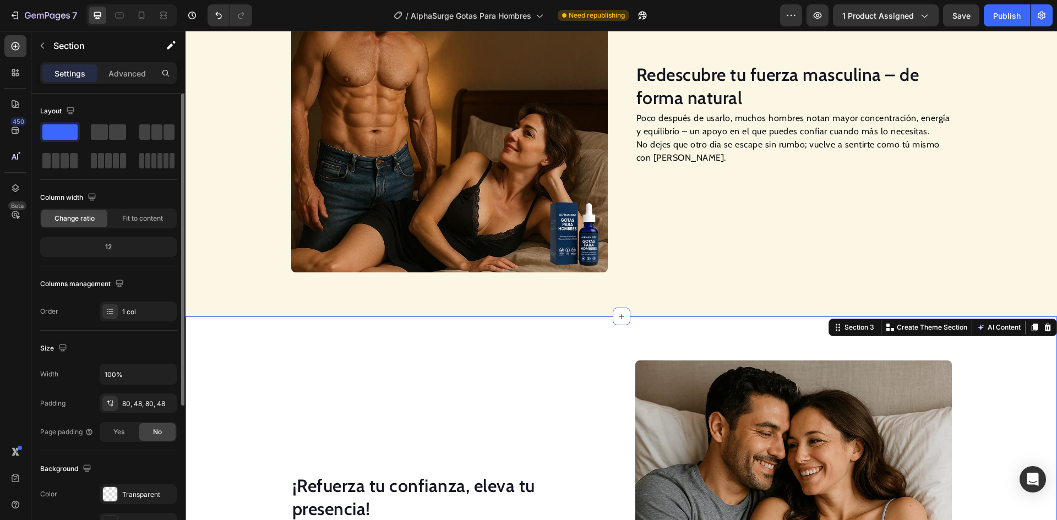
scroll to position [1010, 0]
click at [366, 166] on img at bounding box center [449, 115] width 317 height 317
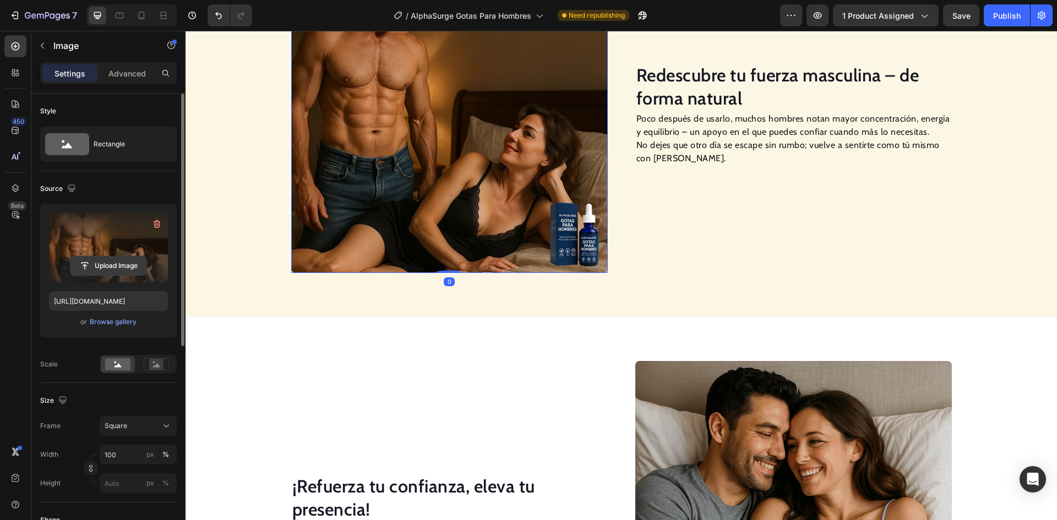
click at [98, 268] on input "file" at bounding box center [108, 266] width 76 height 19
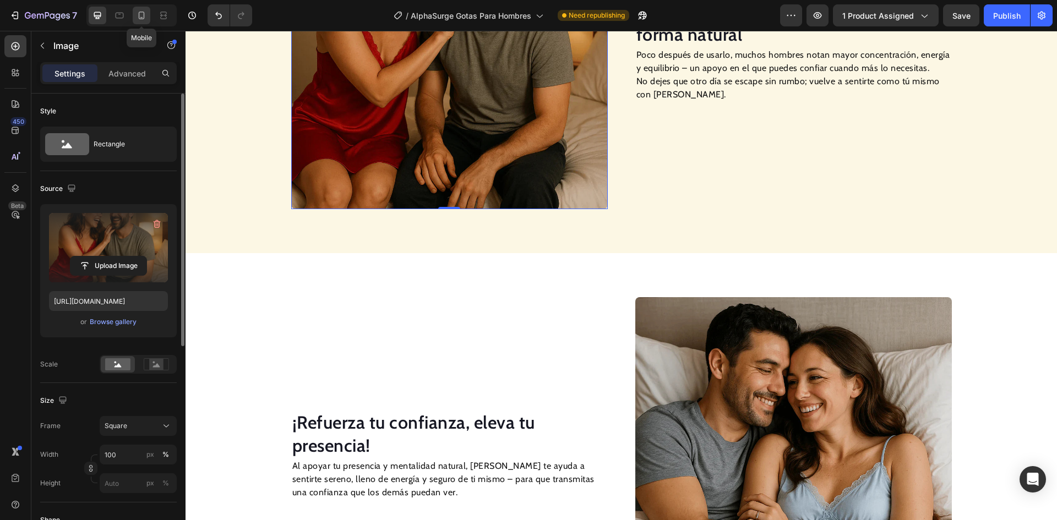
click at [144, 20] on icon at bounding box center [141, 15] width 11 height 11
type input "[URL][DOMAIN_NAME]"
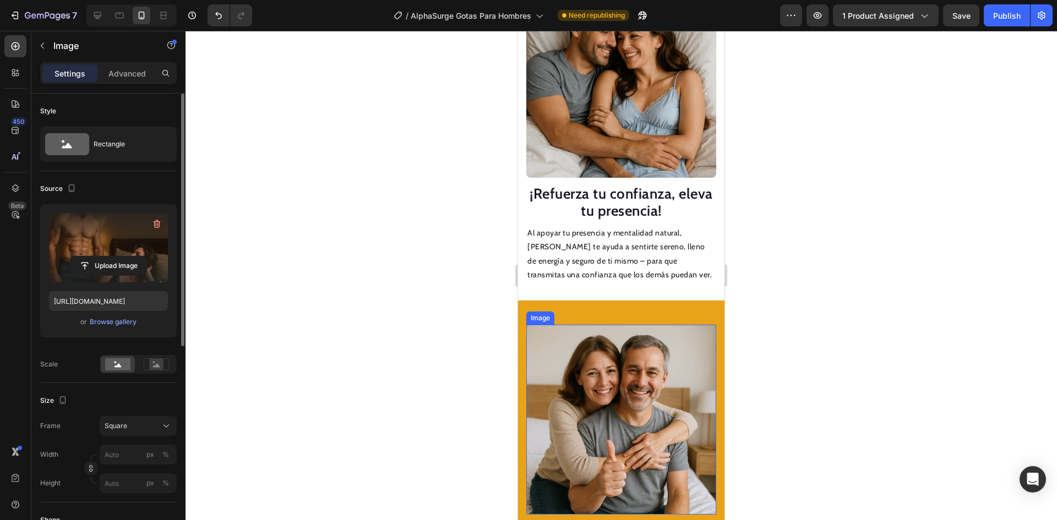
scroll to position [1640, 0]
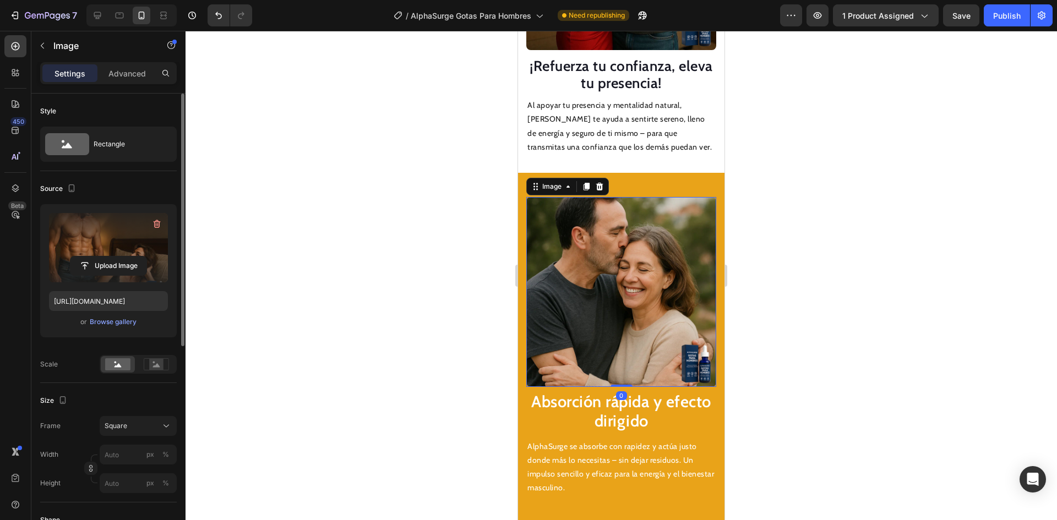
drag, startPoint x: 602, startPoint y: 290, endPoint x: 745, endPoint y: 292, distance: 143.7
click at [602, 290] on img at bounding box center [621, 292] width 190 height 190
click at [124, 265] on input "file" at bounding box center [108, 266] width 76 height 19
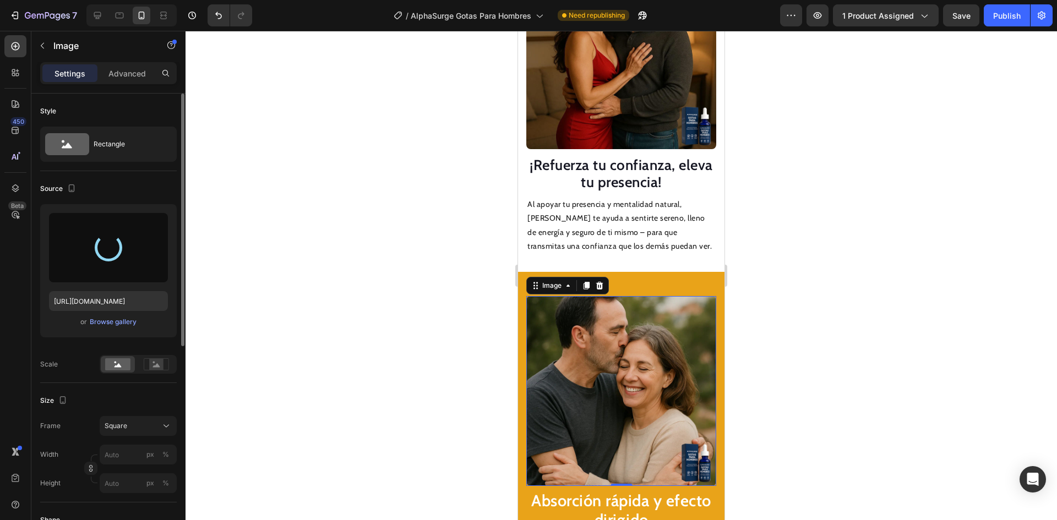
scroll to position [1475, 0]
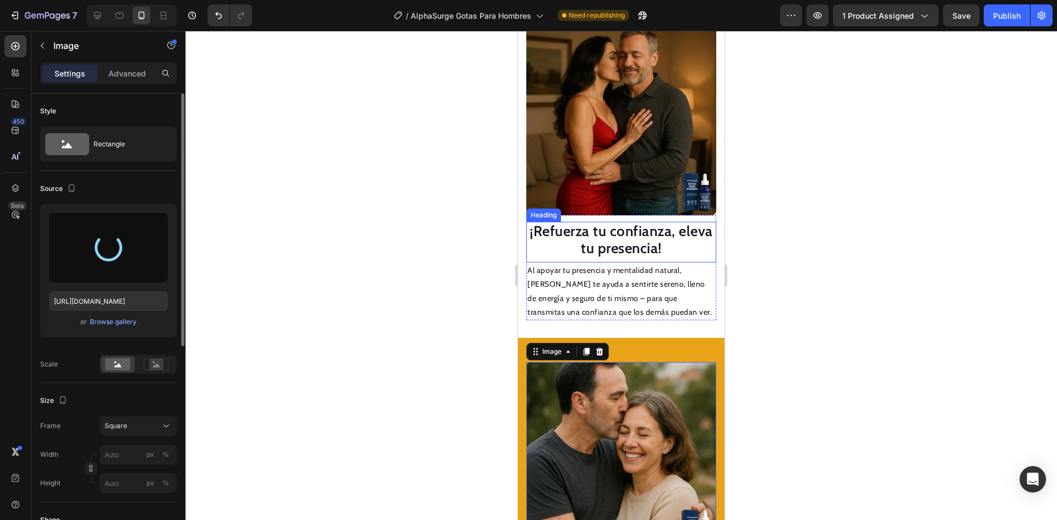
type input "[URL][DOMAIN_NAME]"
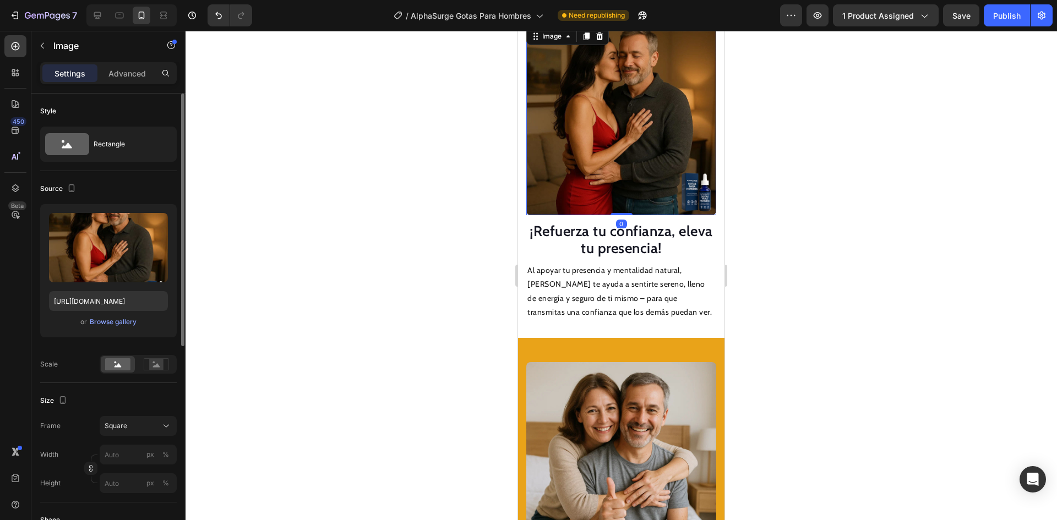
drag, startPoint x: 634, startPoint y: 134, endPoint x: 1011, endPoint y: 189, distance: 381.7
click at [634, 134] on img at bounding box center [621, 120] width 190 height 190
click at [120, 259] on input "file" at bounding box center [108, 266] width 76 height 19
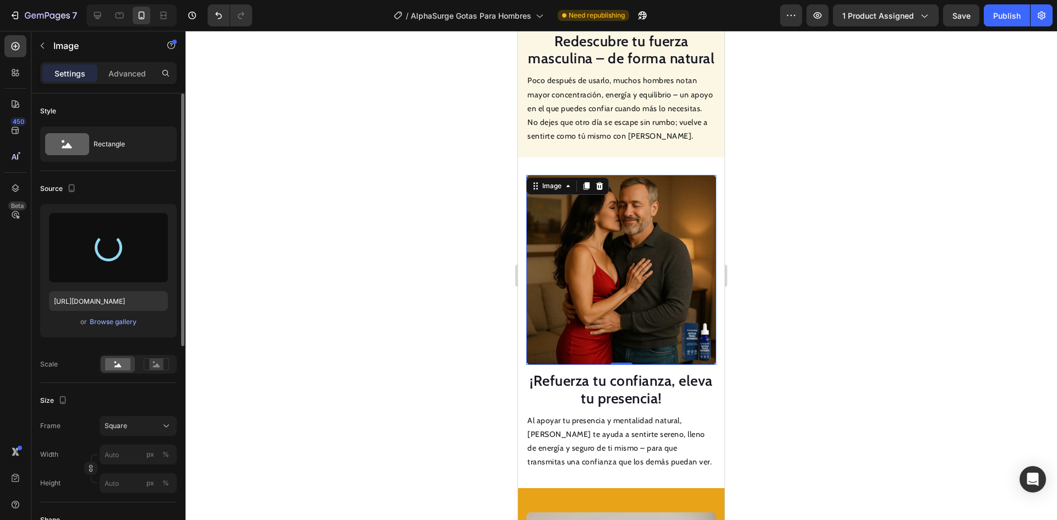
type input "[URL][DOMAIN_NAME]"
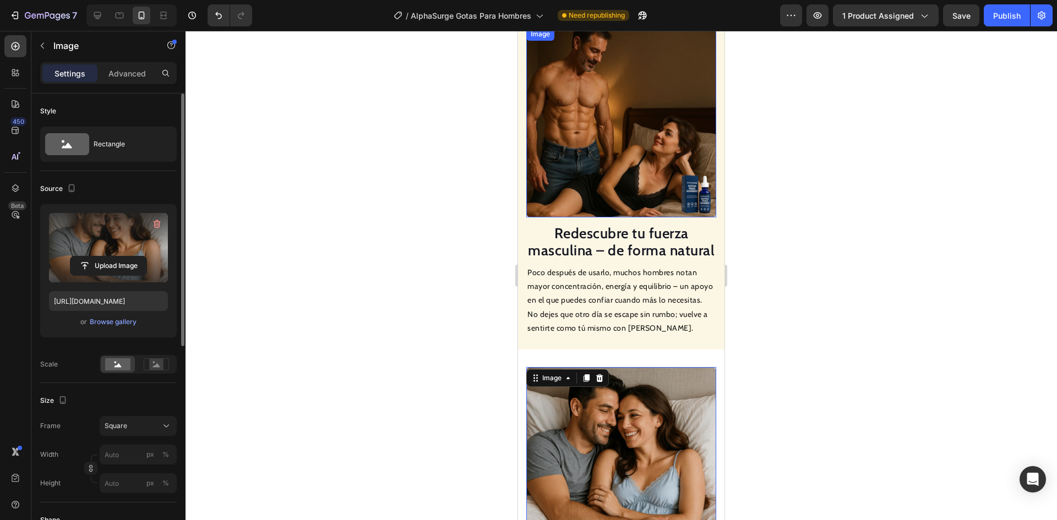
scroll to position [1090, 0]
click at [590, 140] on img at bounding box center [621, 124] width 190 height 190
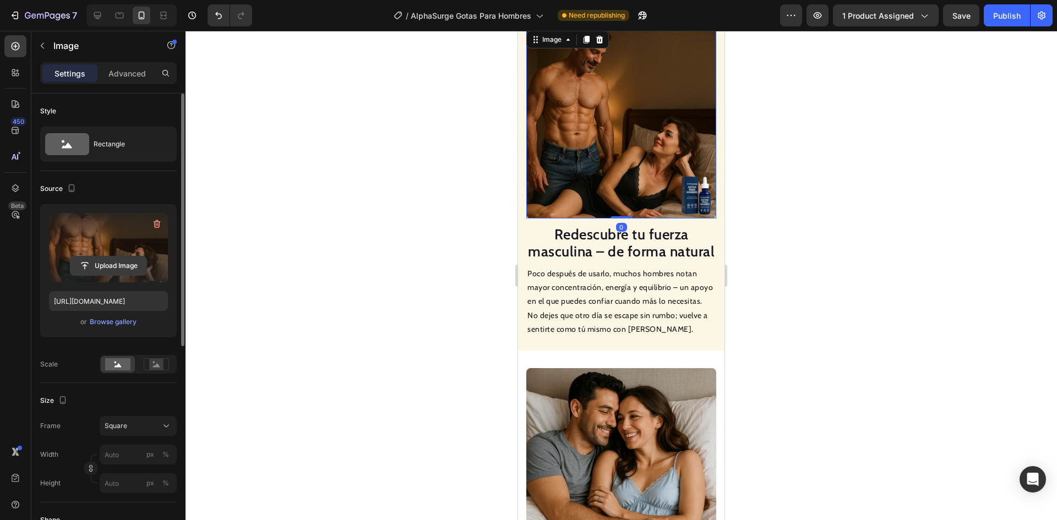
click at [112, 260] on input "file" at bounding box center [108, 266] width 76 height 19
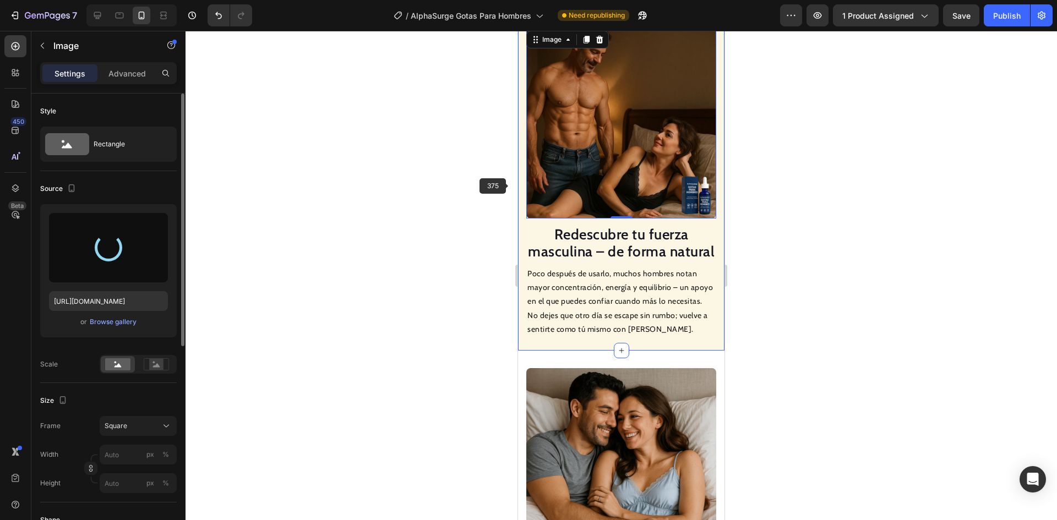
type input "[URL][DOMAIN_NAME]"
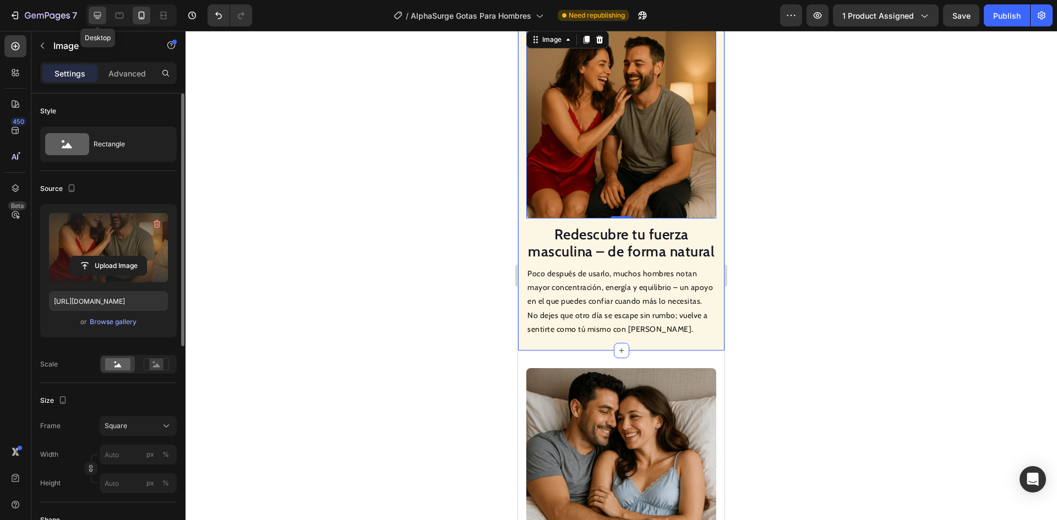
click at [92, 9] on div at bounding box center [98, 16] width 18 height 18
type input "100"
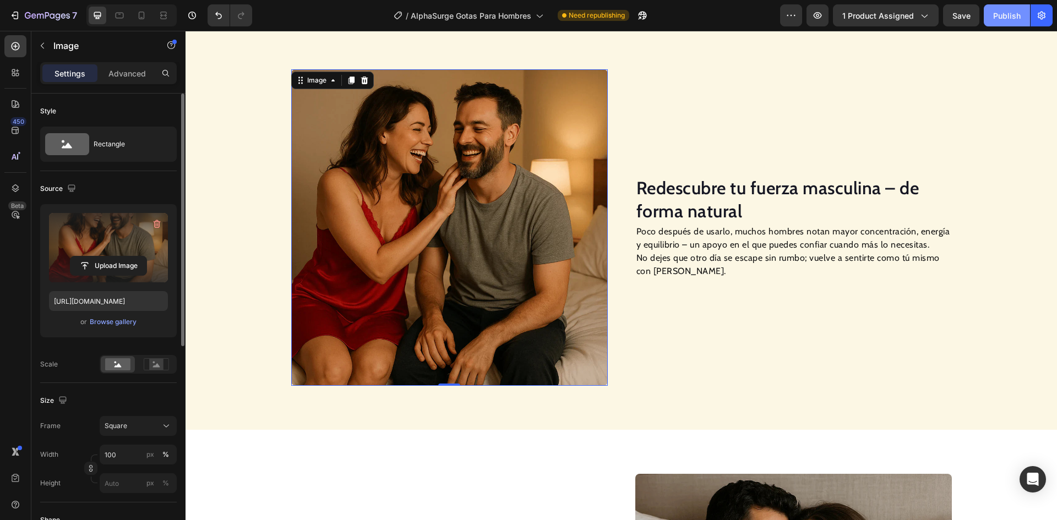
click at [997, 10] on div "Publish" at bounding box center [1007, 16] width 28 height 12
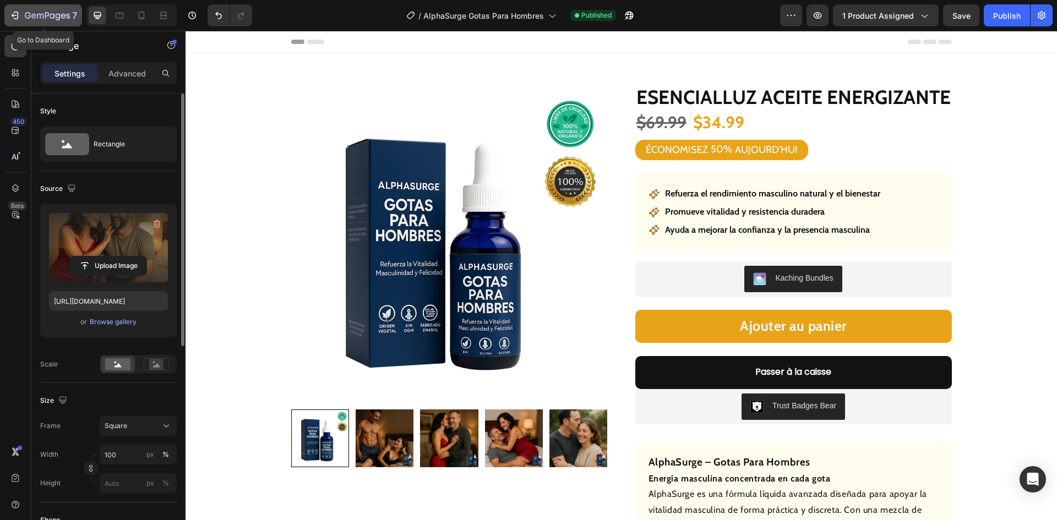
click at [12, 15] on icon "button" at bounding box center [14, 15] width 11 height 11
